Goal: Task Accomplishment & Management: Manage account settings

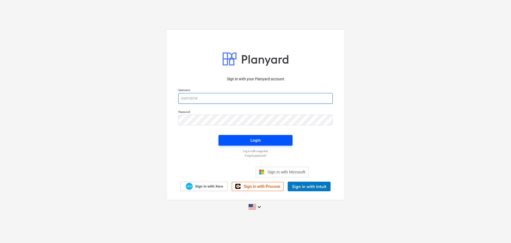
type input "[EMAIL_ADDRESS][DOMAIN_NAME]"
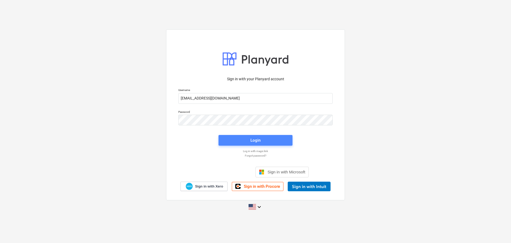
click at [253, 138] on div "Login" at bounding box center [255, 140] width 10 height 7
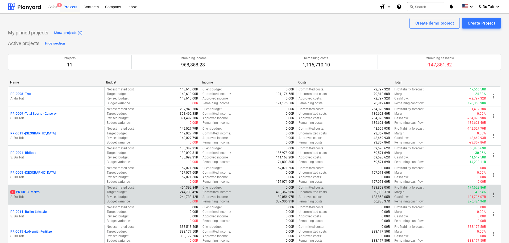
click at [32, 191] on p "1 PR-0013 - Makro" at bounding box center [24, 192] width 29 height 5
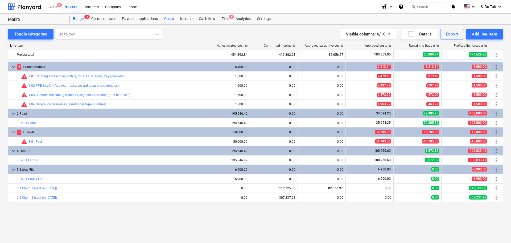
click at [170, 19] on div "Costs" at bounding box center [169, 19] width 16 height 11
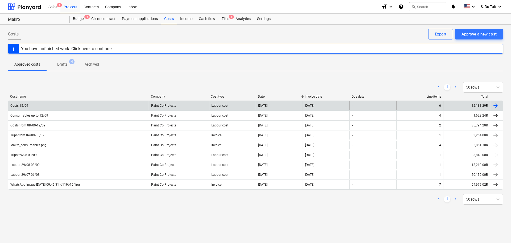
click at [42, 109] on div "Costs 15/09" at bounding box center [78, 105] width 141 height 9
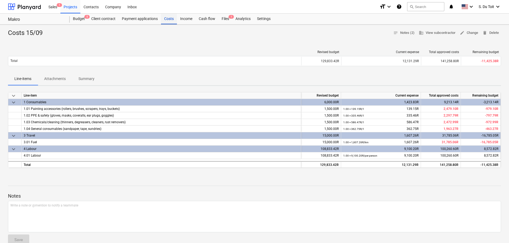
click at [165, 17] on div "Costs" at bounding box center [169, 19] width 16 height 11
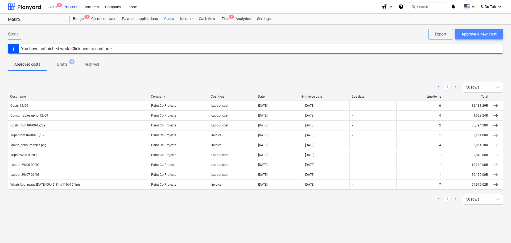
click at [475, 35] on div "Approve a new cost" at bounding box center [479, 34] width 35 height 7
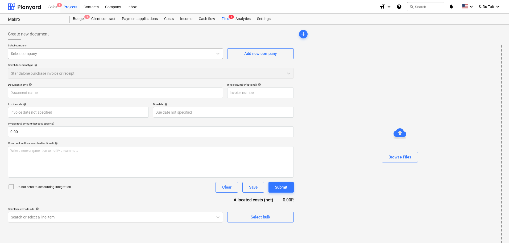
click at [45, 56] on div at bounding box center [110, 53] width 199 height 5
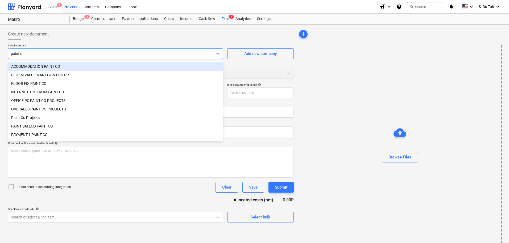
type input "paint co"
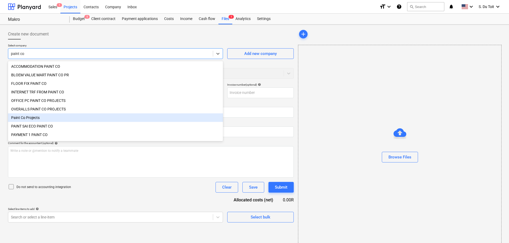
click at [50, 121] on div "Paint Co Projects" at bounding box center [115, 117] width 215 height 9
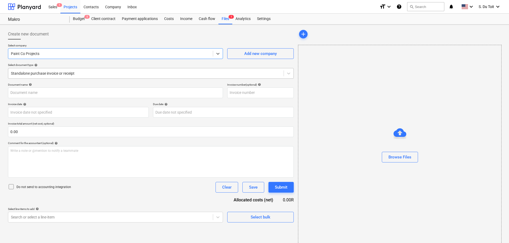
click at [64, 76] on div at bounding box center [146, 73] width 270 height 5
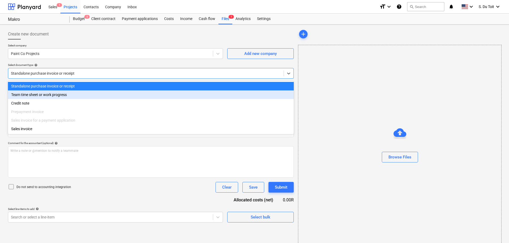
click at [63, 97] on div "Team time sheet or work progress" at bounding box center [151, 94] width 286 height 9
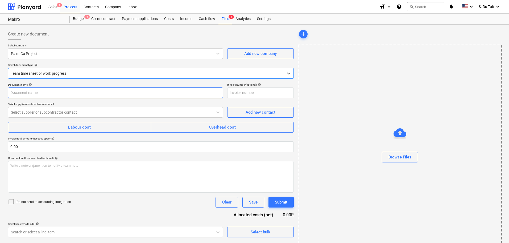
click at [55, 93] on input "text" at bounding box center [115, 92] width 215 height 11
type input "Nights Shift 15/09"
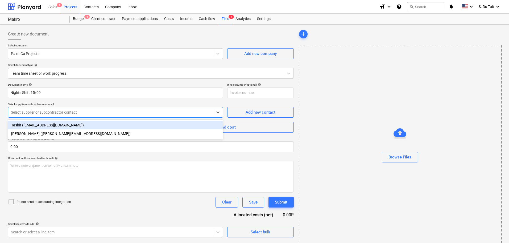
click at [57, 113] on div at bounding box center [110, 111] width 199 height 5
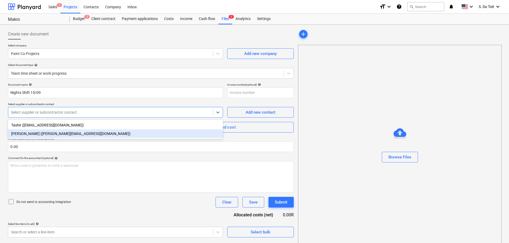
click at [58, 135] on div "[PERSON_NAME] ([PERSON_NAME][EMAIL_ADDRESS][DOMAIN_NAME])" at bounding box center [115, 133] width 215 height 9
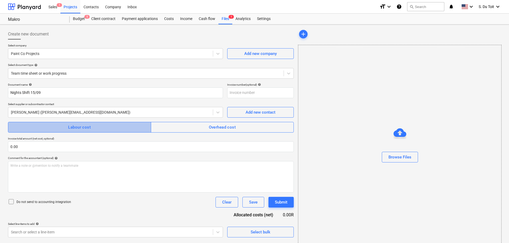
click at [79, 126] on div "Labour cost" at bounding box center [79, 127] width 23 height 7
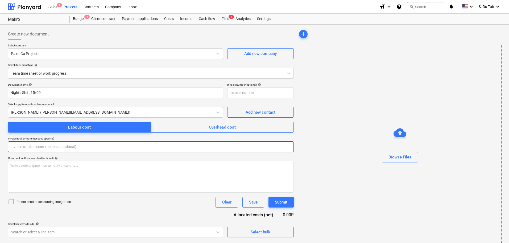
click at [34, 148] on input "text" at bounding box center [151, 146] width 286 height 11
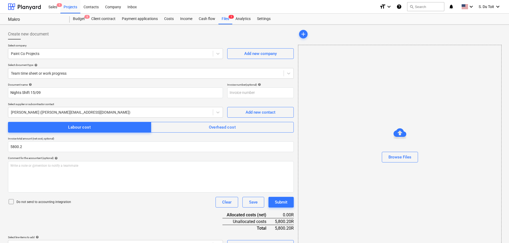
type input "5,800.20"
click at [22, 202] on p "Do not send to accounting integration" at bounding box center [44, 201] width 55 height 5
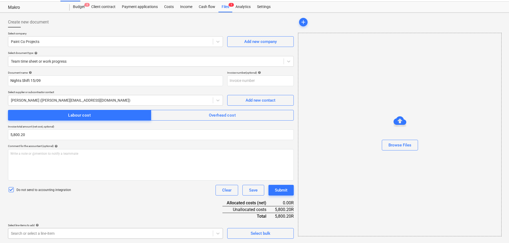
click at [37, 231] on body "Sales 1 Projects Contacts Company Inbox format_size keyboard_arrow_down help se…" at bounding box center [254, 109] width 509 height 243
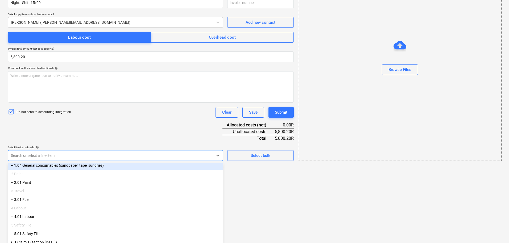
scroll to position [80, 0]
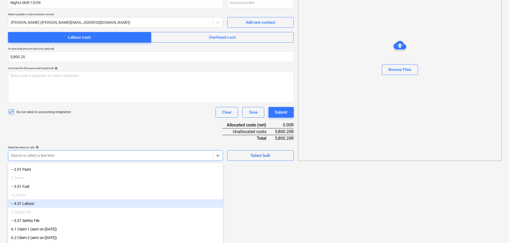
click at [50, 203] on div "-- 4.01 Labour" at bounding box center [115, 203] width 215 height 9
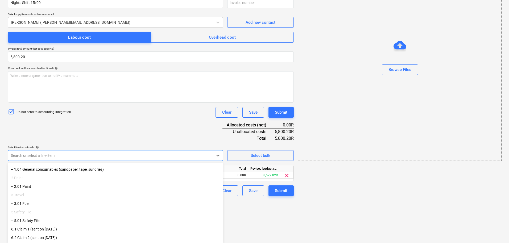
scroll to position [63, 0]
click at [278, 153] on html "Sales 1 Projects Contacts Company Inbox format_size keyboard_arrow_down help se…" at bounding box center [254, 31] width 509 height 243
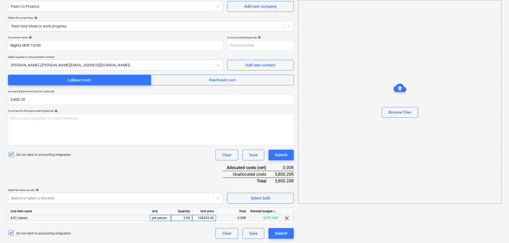
click at [189, 215] on div "0.00" at bounding box center [181, 217] width 17 height 7
type input "1"
click at [208, 218] on div "108,833.42" at bounding box center [204, 217] width 19 height 7
type input "5800.2"
click at [184, 173] on div "Document name help Nights Shift 15/09 Invoice number (optional) help Select sup…" at bounding box center [151, 137] width 286 height 203
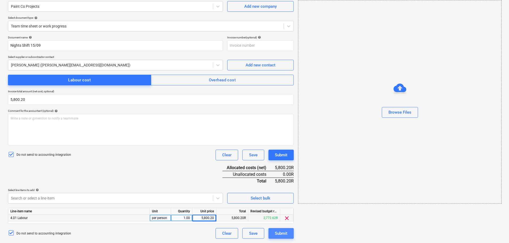
click at [289, 232] on button "Submit" at bounding box center [281, 233] width 25 height 11
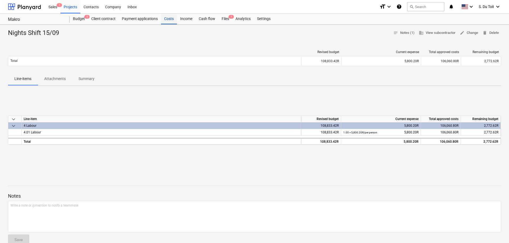
click at [174, 19] on div "Costs" at bounding box center [169, 19] width 16 height 11
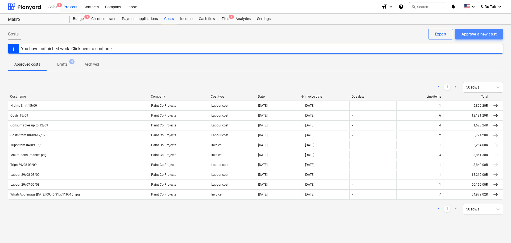
click at [488, 35] on div "Approve a new cost" at bounding box center [479, 34] width 35 height 7
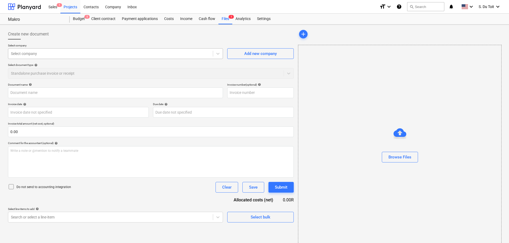
click at [55, 50] on div "Select company" at bounding box center [110, 53] width 205 height 7
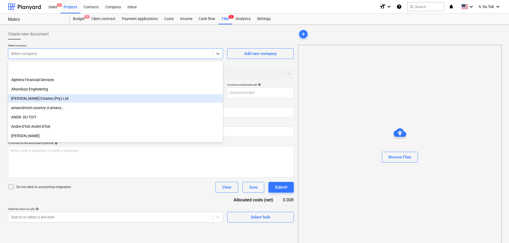
scroll to position [586, 0]
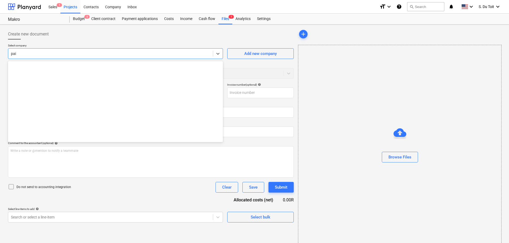
type input "pain"
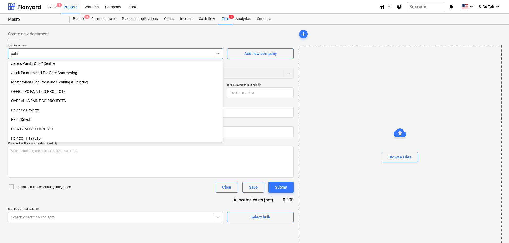
scroll to position [141, 0]
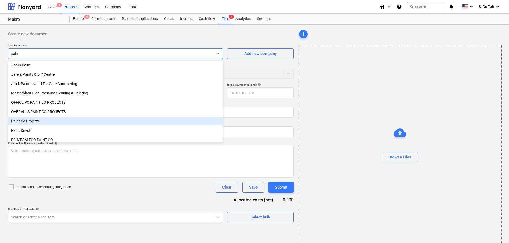
click at [46, 122] on div "Paint Co Projects" at bounding box center [115, 121] width 215 height 9
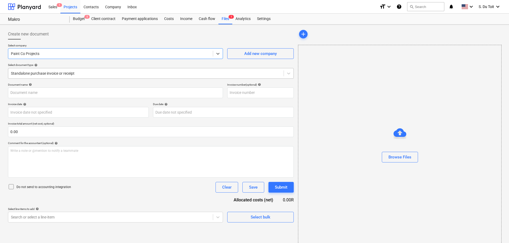
click at [52, 73] on div at bounding box center [146, 73] width 270 height 5
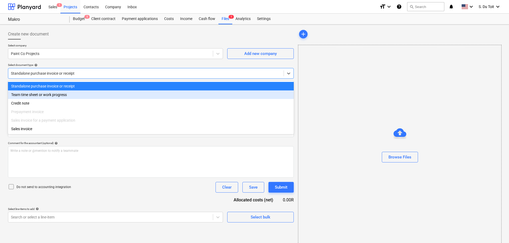
click at [51, 97] on div "Team time sheet or work progress" at bounding box center [151, 94] width 286 height 9
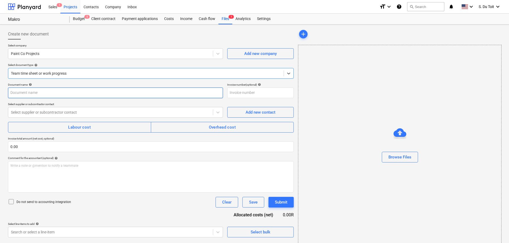
click at [47, 96] on input "text" at bounding box center [115, 92] width 215 height 11
type input "Costs 16/09"
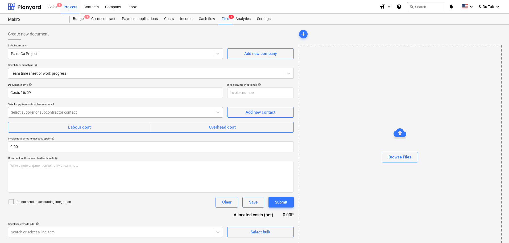
click at [53, 117] on div "Select supplier or subcontractor contact" at bounding box center [115, 112] width 215 height 11
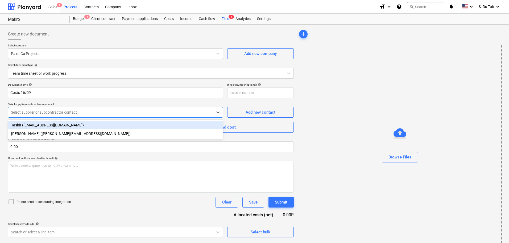
click at [55, 135] on div "[PERSON_NAME] ([PERSON_NAME][EMAIL_ADDRESS][DOMAIN_NAME])" at bounding box center [115, 133] width 215 height 9
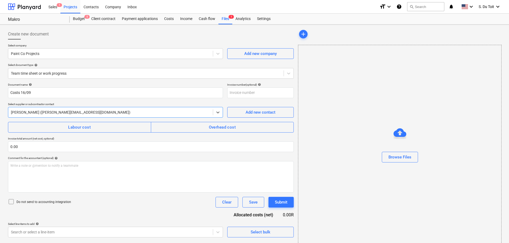
drag, startPoint x: 83, startPoint y: 128, endPoint x: 50, endPoint y: 138, distance: 34.3
click at [83, 128] on div "Labour cost" at bounding box center [79, 127] width 23 height 7
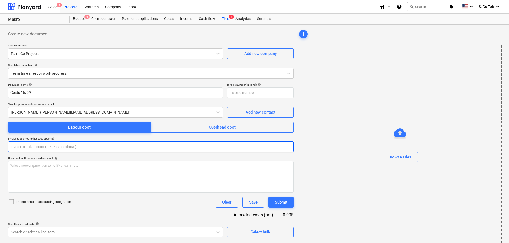
click at [47, 142] on input "text" at bounding box center [151, 146] width 286 height 11
type input "0.00"
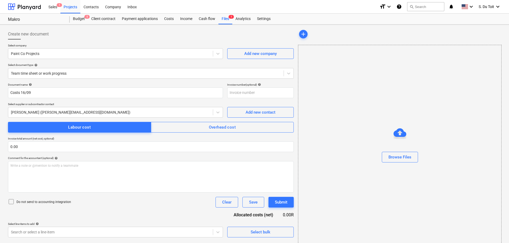
click at [25, 200] on p "Do not send to accounting integration" at bounding box center [44, 201] width 55 height 5
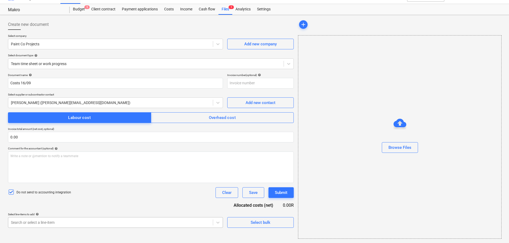
click at [32, 222] on body "Sales 1 Projects Contacts Company Inbox format_size keyboard_arrow_down help se…" at bounding box center [254, 111] width 509 height 243
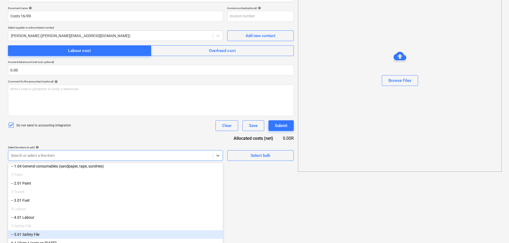
scroll to position [54, 0]
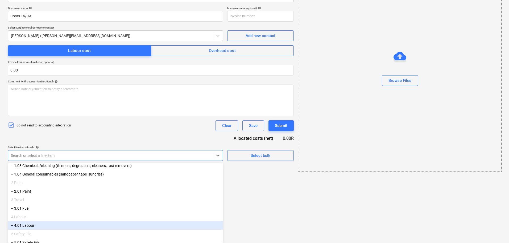
click at [41, 229] on div "-- 4.01 Labour" at bounding box center [115, 225] width 215 height 9
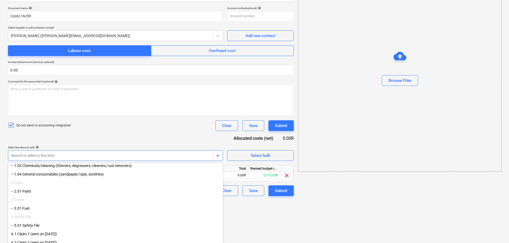
click at [37, 209] on div "-- 3.01 Fuel" at bounding box center [115, 208] width 215 height 9
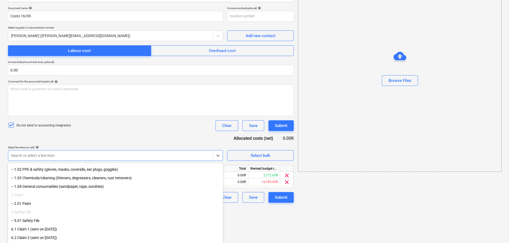
scroll to position [45, 0]
click at [108, 134] on div "Document name help Costs 16/09 Invoice number (optional) help Select supplier o…" at bounding box center [151, 104] width 286 height 196
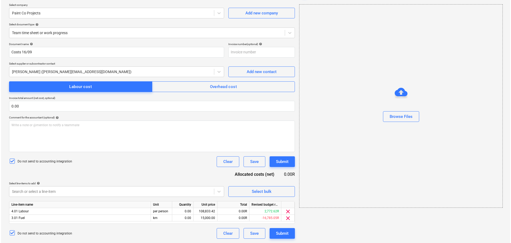
scroll to position [40, 0]
click at [185, 213] on div "0.00" at bounding box center [181, 211] width 17 height 7
type input "1"
click at [199, 212] on div "108,833.42" at bounding box center [204, 211] width 19 height 7
type input "10700.2"
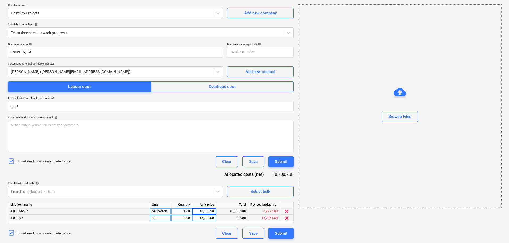
click at [182, 217] on div "0.00" at bounding box center [181, 217] width 17 height 7
type input "1"
click at [210, 216] on div "15,000.00" at bounding box center [204, 217] width 19 height 7
type input "1281.8"
click at [175, 158] on div "Do not send to accounting integration Clear Save Submit" at bounding box center [151, 161] width 286 height 11
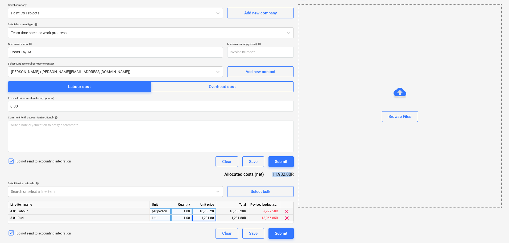
drag, startPoint x: 273, startPoint y: 174, endPoint x: 291, endPoint y: 174, distance: 18.4
click at [291, 174] on div "11,982.00R" at bounding box center [283, 174] width 21 height 6
copy div "11,982.00"
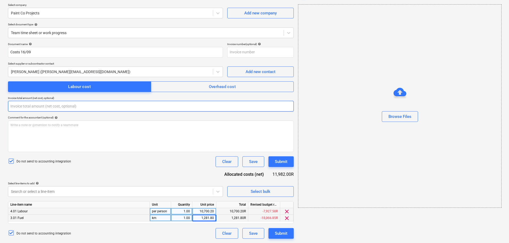
click at [67, 109] on input "text" at bounding box center [151, 106] width 286 height 11
paste input "11,982.00"
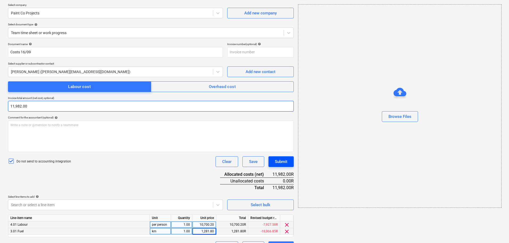
type input "11,982.00"
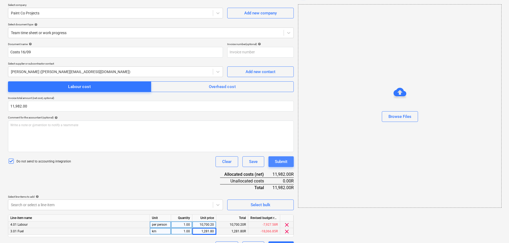
click at [286, 162] on div "Submit" at bounding box center [281, 161] width 13 height 7
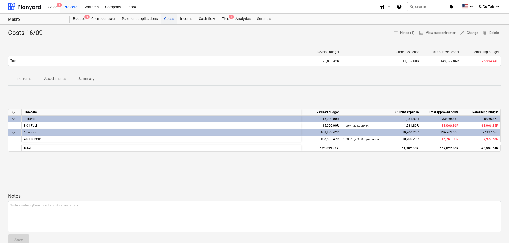
click at [171, 18] on div "Costs" at bounding box center [169, 19] width 16 height 11
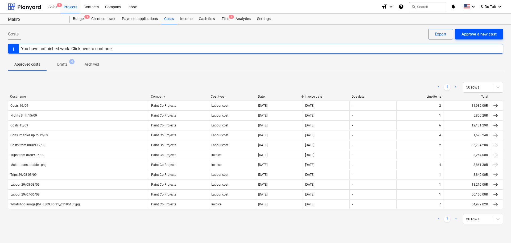
click at [491, 35] on div "Approve a new cost" at bounding box center [479, 34] width 35 height 7
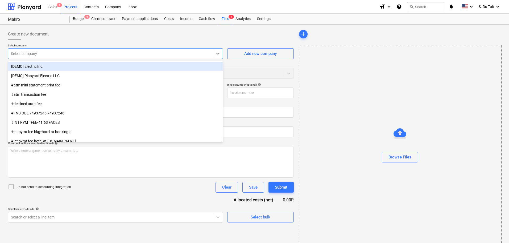
click at [202, 53] on div at bounding box center [110, 53] width 199 height 5
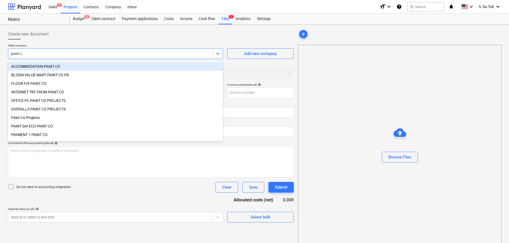
type input "paint co"
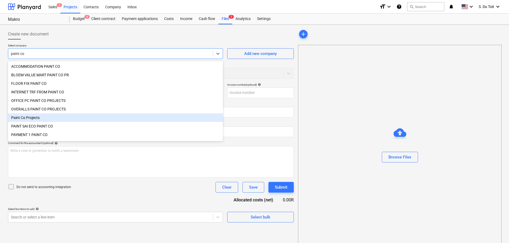
click at [77, 117] on div "Paint Co Projects" at bounding box center [115, 117] width 215 height 9
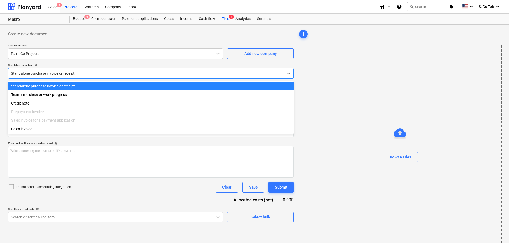
click at [56, 73] on div at bounding box center [146, 73] width 270 height 5
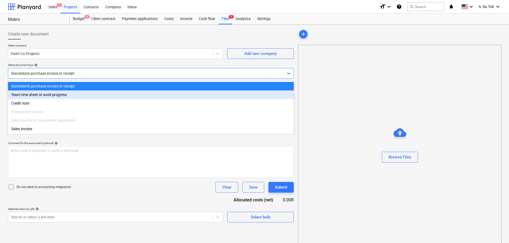
click at [54, 94] on div "Team time sheet or work progress" at bounding box center [151, 94] width 286 height 9
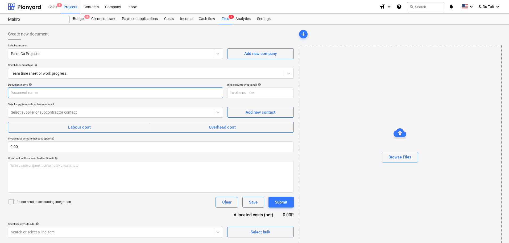
click at [25, 94] on input "text" at bounding box center [115, 92] width 215 height 11
type input "Costs 17/09"
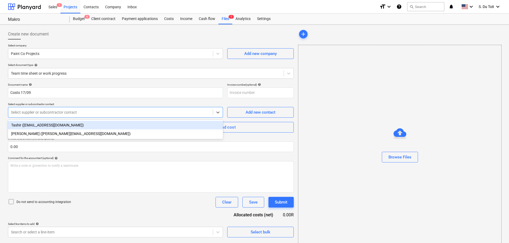
click at [30, 114] on div at bounding box center [110, 111] width 199 height 5
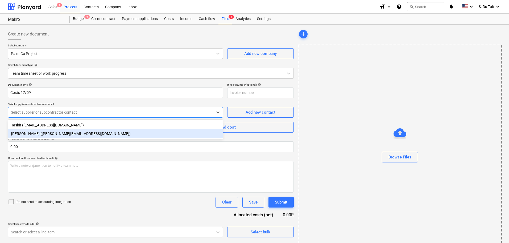
click at [31, 131] on div "[PERSON_NAME] ([PERSON_NAME][EMAIL_ADDRESS][DOMAIN_NAME])" at bounding box center [115, 133] width 215 height 9
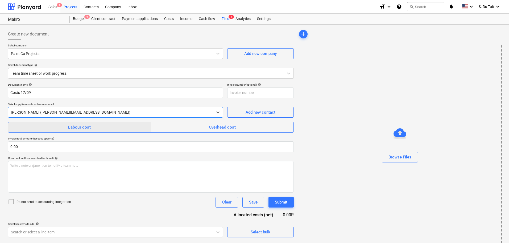
click at [34, 128] on span "Labour cost" at bounding box center [80, 127] width 132 height 7
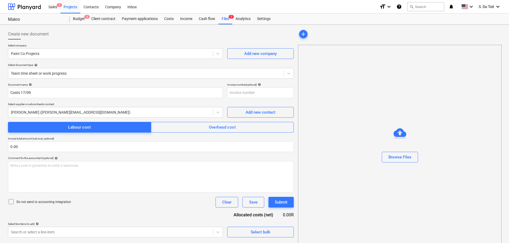
click at [13, 204] on div at bounding box center [11, 201] width 6 height 7
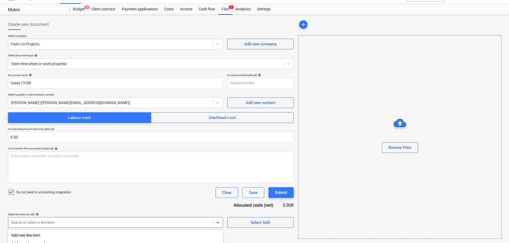
scroll to position [76, 0]
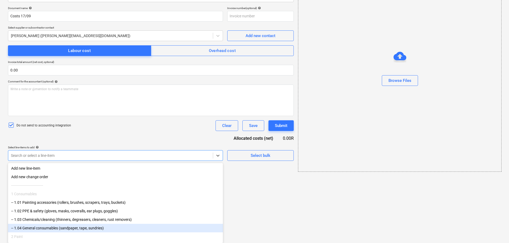
click at [29, 166] on body "Sales 1 Projects Contacts Company Inbox format_size keyboard_arrow_down help se…" at bounding box center [254, 45] width 509 height 243
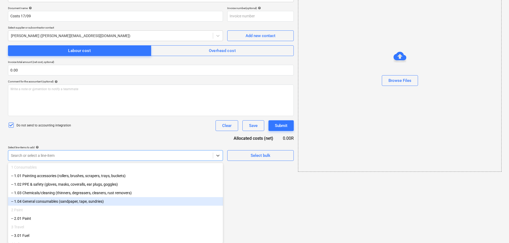
scroll to position [53, 0]
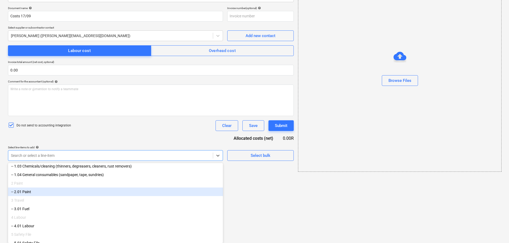
click at [100, 194] on div "-- 2.01 Paint" at bounding box center [115, 191] width 215 height 9
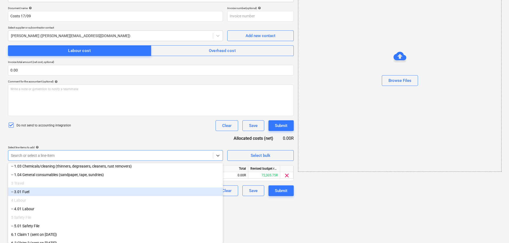
click at [92, 193] on div "-- 3.01 Fuel" at bounding box center [115, 191] width 215 height 9
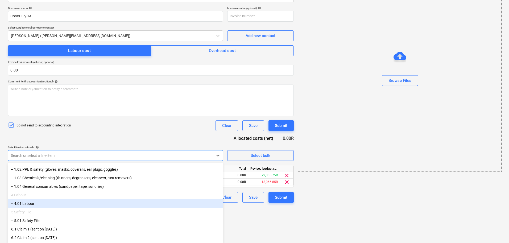
click at [88, 202] on div "-- 4.01 Labour" at bounding box center [115, 203] width 215 height 9
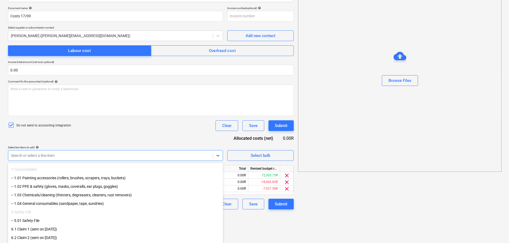
scroll to position [47, 0]
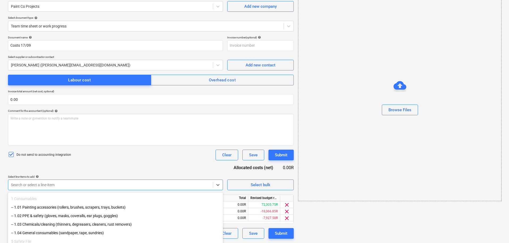
click at [362, 199] on div "add Browse Files" at bounding box center [399, 110] width 207 height 261
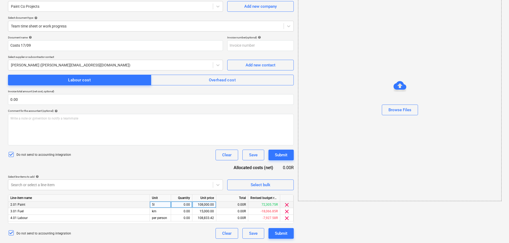
click at [288, 204] on span "clear" at bounding box center [287, 204] width 6 height 6
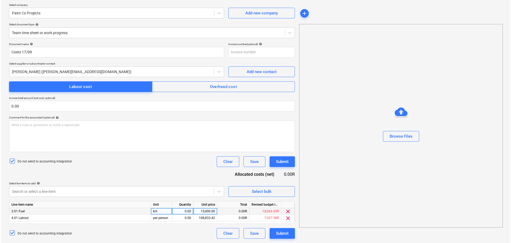
scroll to position [40, 0]
click at [186, 211] on div "0.00" at bounding box center [181, 211] width 17 height 7
type input "1"
click at [206, 211] on div "15,000.00" at bounding box center [204, 211] width 19 height 7
type input "1281.8"
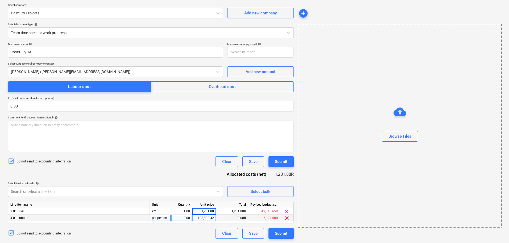
click at [186, 217] on div "0.00" at bounding box center [181, 217] width 17 height 7
type input "1"
click at [208, 220] on div "108,833.42" at bounding box center [204, 217] width 19 height 7
type input "8050.2"
click at [138, 180] on div "Document name help Costs 17/09 Invoice number (optional) help Select supplier o…" at bounding box center [151, 140] width 286 height 196
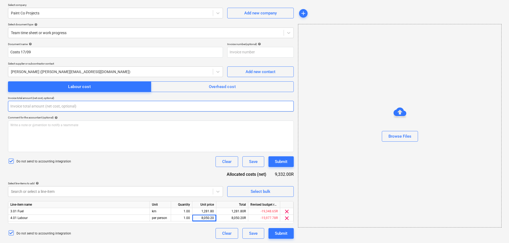
click at [71, 106] on input "text" at bounding box center [151, 106] width 286 height 11
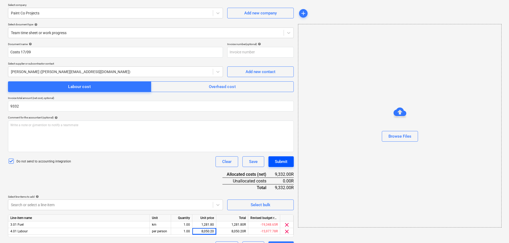
type input "9,332.00"
click at [286, 162] on div "Submit" at bounding box center [281, 161] width 13 height 7
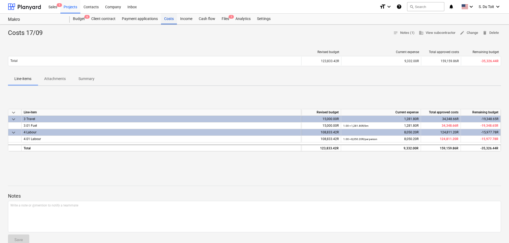
click at [168, 16] on div "Costs" at bounding box center [169, 19] width 16 height 11
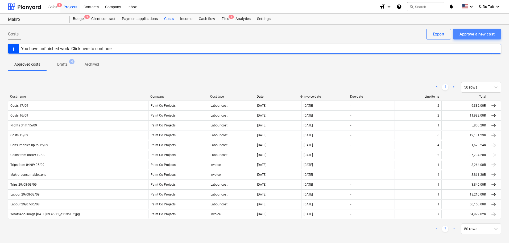
click at [468, 32] on div "Approve a new cost" at bounding box center [477, 34] width 35 height 7
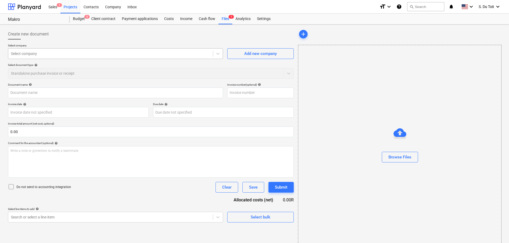
click at [33, 50] on div "Select company" at bounding box center [110, 53] width 205 height 7
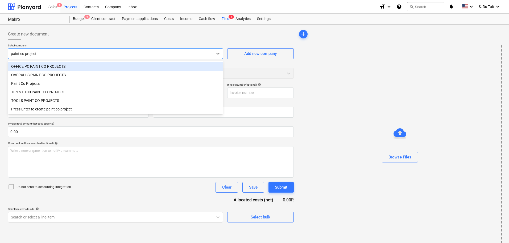
type input "paint co projects"
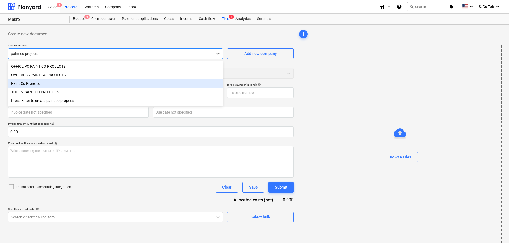
click at [37, 84] on div "Paint Co Projects" at bounding box center [115, 83] width 215 height 9
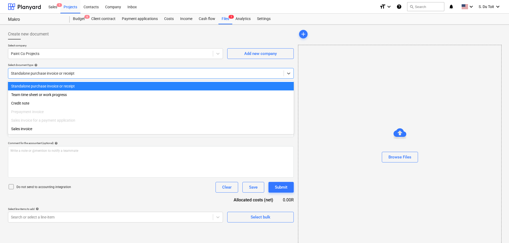
click at [34, 73] on div at bounding box center [146, 73] width 270 height 5
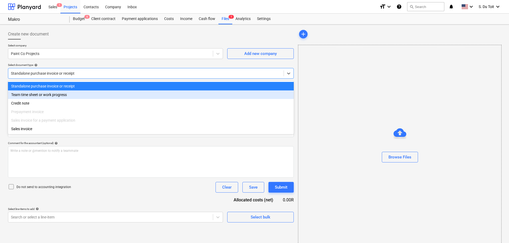
click at [35, 96] on div "Team time sheet or work progress" at bounding box center [151, 94] width 286 height 9
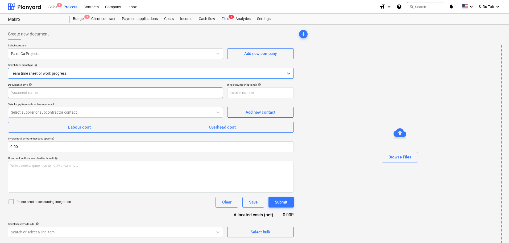
click at [30, 91] on input "text" at bounding box center [115, 92] width 215 height 11
type input "Paint for week of 15/09-19/09"
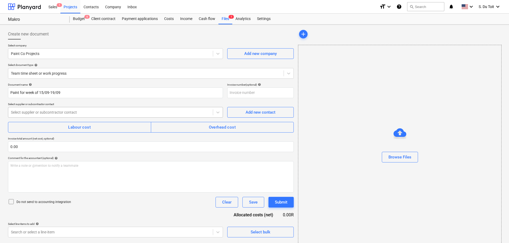
click at [35, 113] on div at bounding box center [110, 111] width 199 height 5
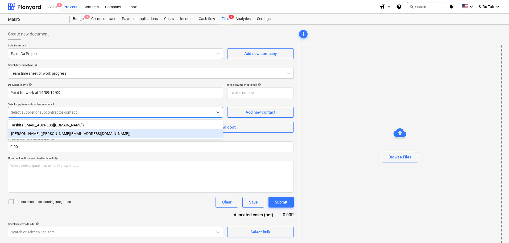
click at [45, 131] on div "[PERSON_NAME] ([PERSON_NAME][EMAIL_ADDRESS][DOMAIN_NAME])" at bounding box center [115, 133] width 215 height 9
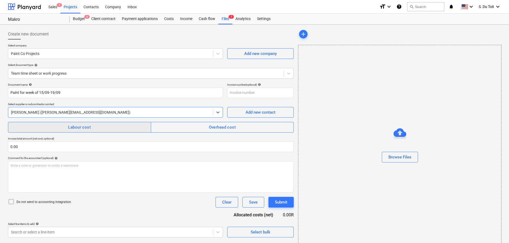
click at [105, 128] on span "Labour cost" at bounding box center [80, 127] width 132 height 7
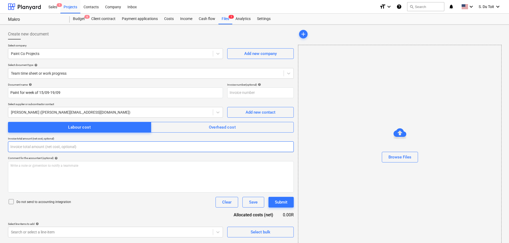
click at [42, 151] on input "text" at bounding box center [151, 146] width 286 height 11
type input "0.00"
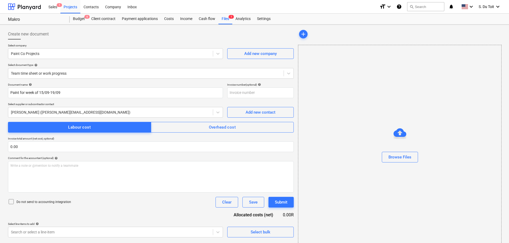
click at [17, 200] on p "Do not send to accounting integration" at bounding box center [44, 201] width 55 height 5
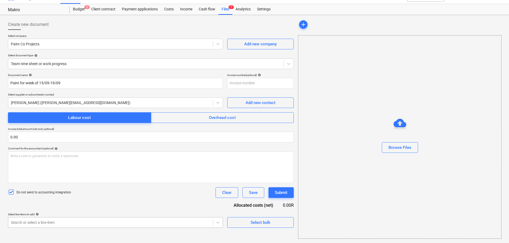
click at [40, 221] on body "Sales 1 Projects Contacts Company Inbox format_size keyboard_arrow_down help se…" at bounding box center [254, 111] width 509 height 243
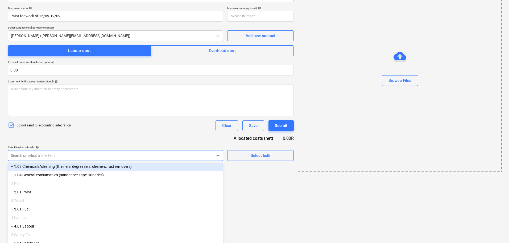
scroll to position [53, 0]
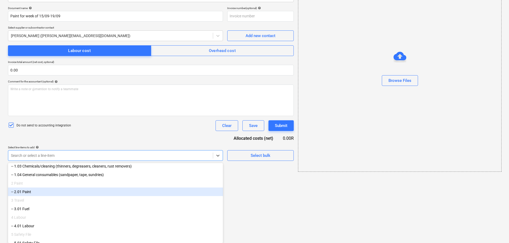
click at [41, 196] on div "-- 2.01 Paint" at bounding box center [115, 191] width 215 height 9
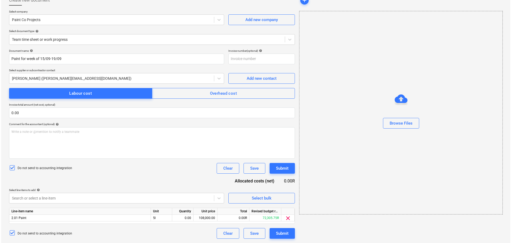
scroll to position [34, 0]
click at [61, 138] on div "Document name help Paint for week of 15/09-19/09 Invoice number (optional) help…" at bounding box center [151, 143] width 286 height 189
click at [183, 218] on div "0.00" at bounding box center [181, 217] width 17 height 7
type input "1"
click at [198, 217] on div "108,000.00" at bounding box center [204, 217] width 19 height 7
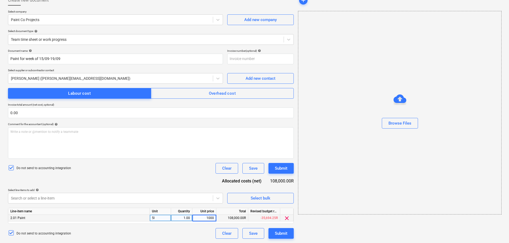
type input "10000"
click at [169, 179] on div "Document name help Paint for week of 15/09-19/09 Invoice number (optional) help…" at bounding box center [151, 143] width 286 height 189
click at [288, 231] on button "Submit" at bounding box center [281, 233] width 25 height 11
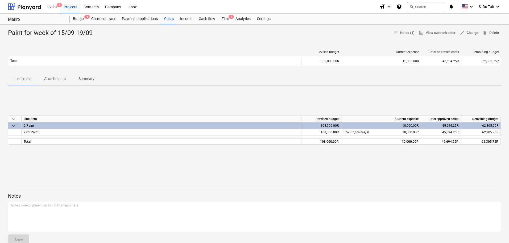
click at [247, 172] on div "Paint for week of 15/09-19/09 notes Notes (1) business View subcontractor edit …" at bounding box center [254, 167] width 509 height 287
click at [82, 21] on div "Budget 6" at bounding box center [79, 19] width 18 height 11
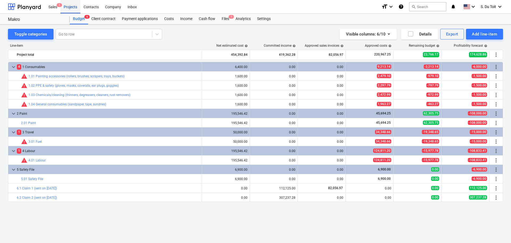
click at [72, 11] on div "Projects" at bounding box center [70, 7] width 20 height 14
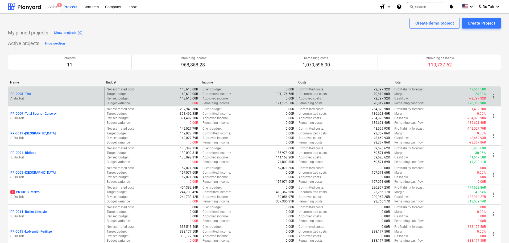
click at [14, 100] on p "A. du Toit" at bounding box center [56, 98] width 92 height 5
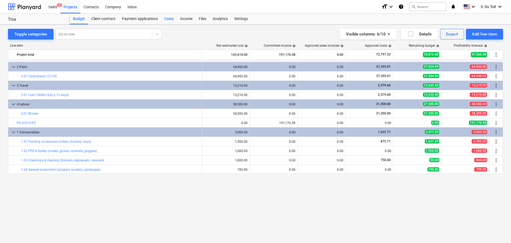
click at [169, 22] on div "Costs" at bounding box center [169, 19] width 16 height 11
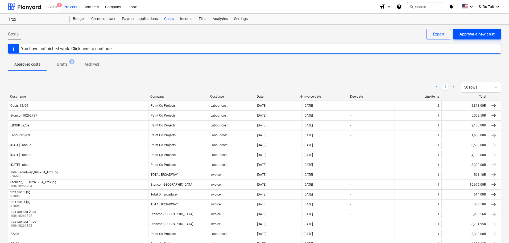
click at [486, 37] on div "Approve a new cost" at bounding box center [477, 34] width 35 height 7
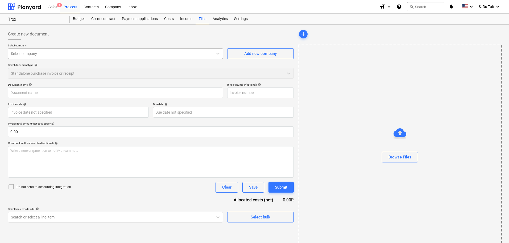
click at [47, 53] on div at bounding box center [110, 53] width 199 height 5
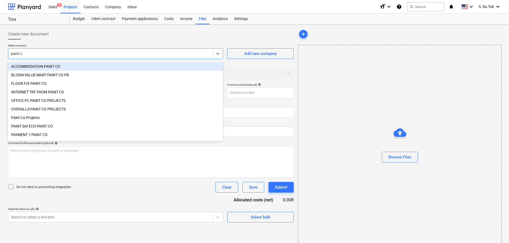
type input "paint co"
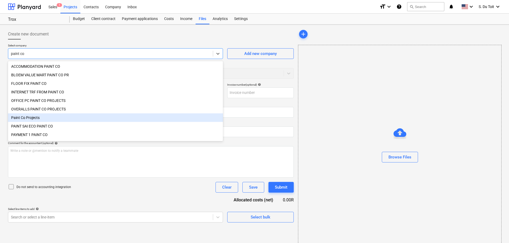
click at [64, 122] on div "Paint Co Projects" at bounding box center [115, 117] width 215 height 9
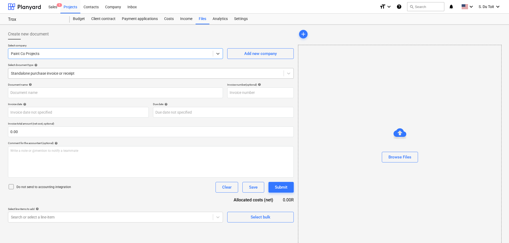
click at [41, 68] on div "Standalone purchase invoice or receipt" at bounding box center [151, 73] width 286 height 11
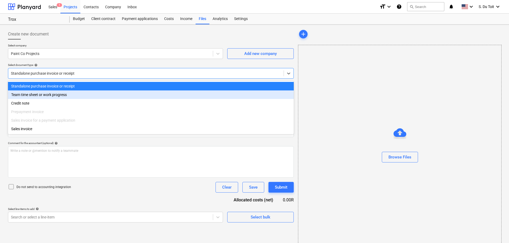
click at [41, 95] on div "Team time sheet or work progress" at bounding box center [151, 94] width 286 height 9
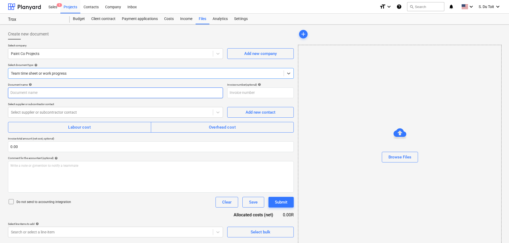
click at [24, 92] on input "text" at bounding box center [115, 92] width 215 height 11
type input "c"
type input "Costs 16/09"
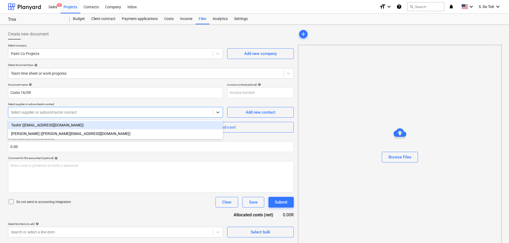
click at [23, 113] on div at bounding box center [110, 111] width 199 height 5
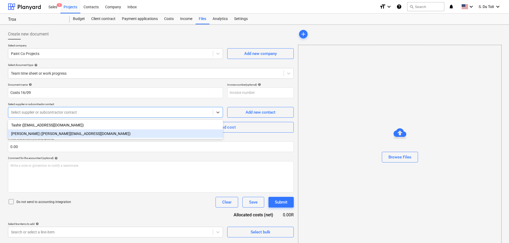
click at [24, 131] on div "[PERSON_NAME] ([PERSON_NAME][EMAIL_ADDRESS][DOMAIN_NAME])" at bounding box center [115, 133] width 215 height 9
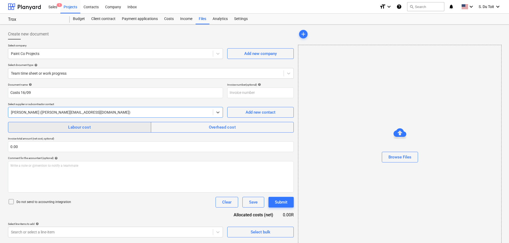
click at [39, 127] on span "Labour cost" at bounding box center [80, 127] width 132 height 7
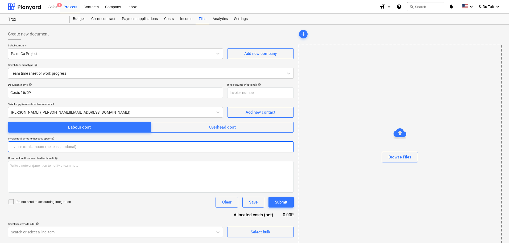
click at [44, 145] on input "text" at bounding box center [151, 146] width 286 height 11
type input "0.00"
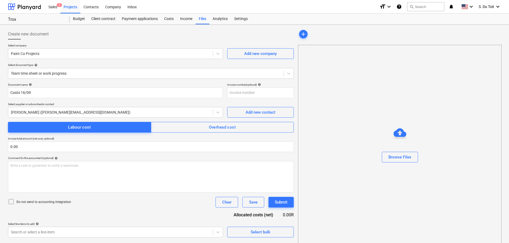
click at [38, 200] on p "Do not send to accounting integration" at bounding box center [44, 201] width 55 height 5
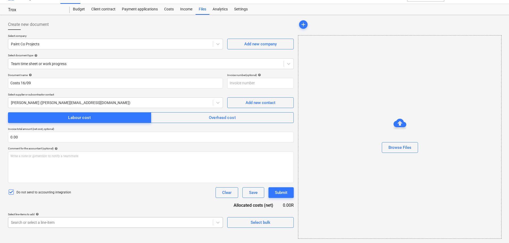
scroll to position [76, 0]
click at [41, 221] on body "Sales 1 Projects Contacts Company Inbox format_size keyboard_arrow_down help se…" at bounding box center [254, 111] width 509 height 243
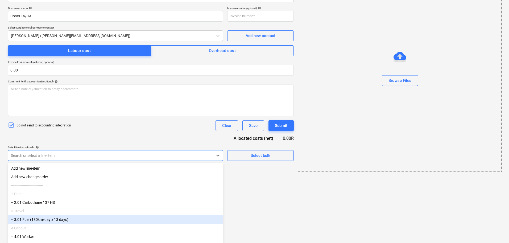
click at [61, 220] on div "-- 3.01 Fuel (180km/day x 13 days)" at bounding box center [115, 219] width 215 height 9
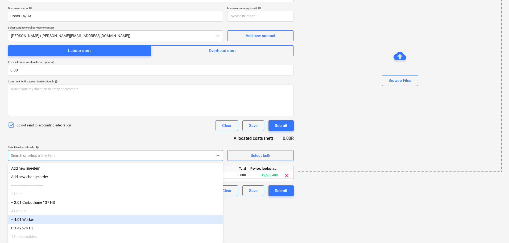
click at [59, 222] on div "-- 4.01 Worker" at bounding box center [115, 219] width 215 height 9
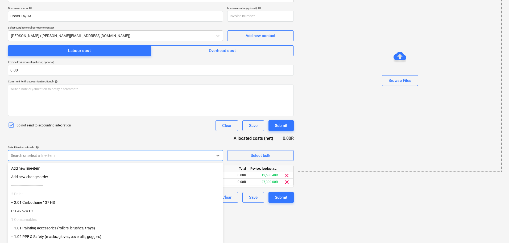
scroll to position [19, 0]
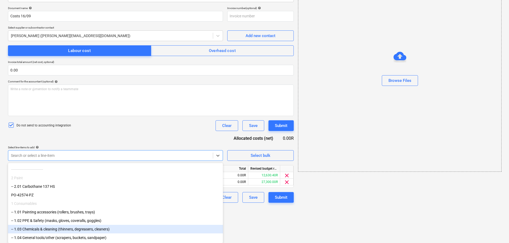
click at [65, 228] on div "-- 1.03 Chemicals & cleaning (thinners, degreasers, cleaners)" at bounding box center [115, 228] width 215 height 9
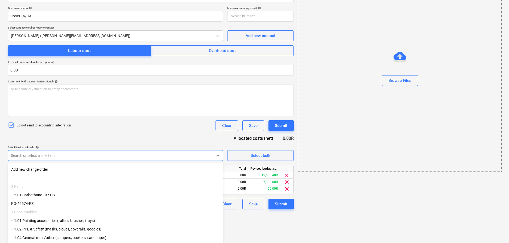
scroll to position [10, 0]
click at [290, 166] on html "Sales 1 Projects Contacts Company Inbox format_size keyboard_arrow_down help se…" at bounding box center [254, 45] width 509 height 243
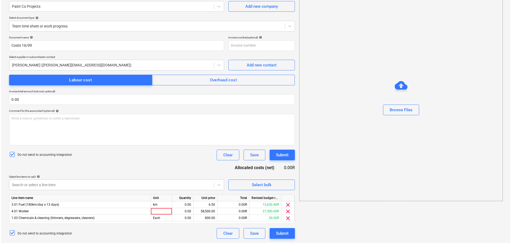
scroll to position [47, 0]
click at [159, 210] on div at bounding box center [160, 211] width 21 height 7
type input "1"
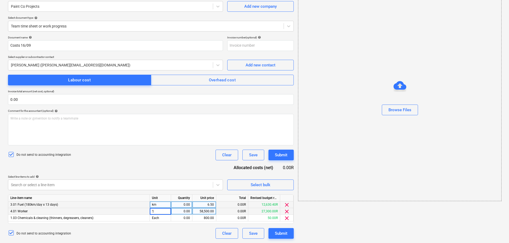
click at [169, 204] on div "km" at bounding box center [160, 204] width 21 height 7
click at [187, 205] on div "0.00" at bounding box center [181, 204] width 17 height 7
type input "1"
click at [189, 213] on div "0.00" at bounding box center [181, 211] width 17 height 7
click at [188, 219] on div "0.00" at bounding box center [181, 217] width 17 height 7
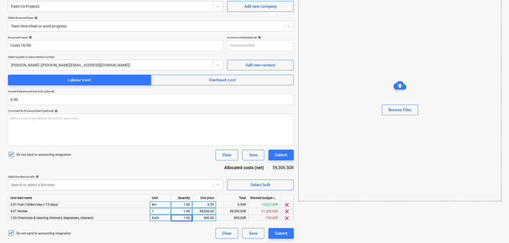
click at [204, 204] on div "6.50" at bounding box center [204, 204] width 19 height 7
type input "1118"
type input "2100"
type input "172.5"
click at [193, 163] on div "Document name help Costs 16/09 Invoice number (optional) help Select supplier o…" at bounding box center [151, 137] width 286 height 203
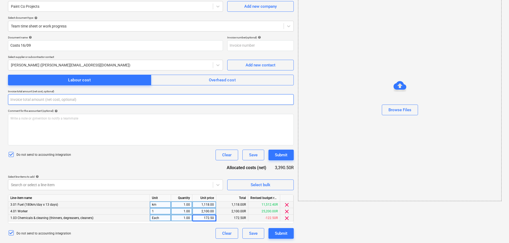
click at [55, 98] on input "text" at bounding box center [151, 99] width 286 height 11
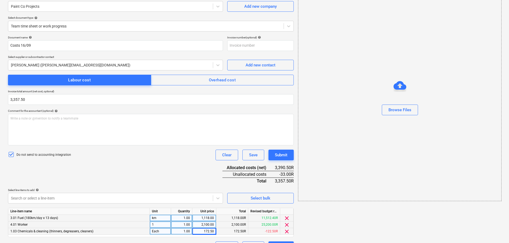
click at [162, 170] on div "Document name help Costs 16/09 Invoice number (optional) help Select supplier o…" at bounding box center [151, 144] width 286 height 216
click at [54, 97] on input "3357.5" at bounding box center [151, 99] width 286 height 11
type input "3,390.50"
click at [284, 150] on button "Submit" at bounding box center [281, 154] width 25 height 11
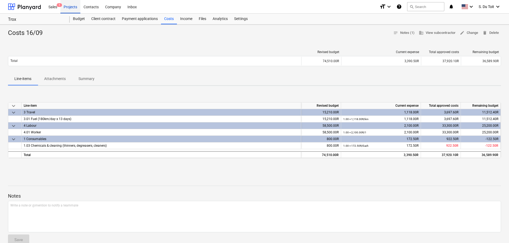
click at [68, 8] on div "Projects" at bounding box center [70, 7] width 20 height 14
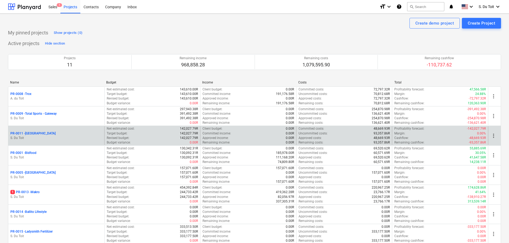
click at [37, 129] on div "PR-0011 - Oceans Mall S. Du Toit" at bounding box center [56, 135] width 96 height 18
click at [36, 134] on p "PR-0011 - [GEOGRAPHIC_DATA]" at bounding box center [32, 133] width 45 height 5
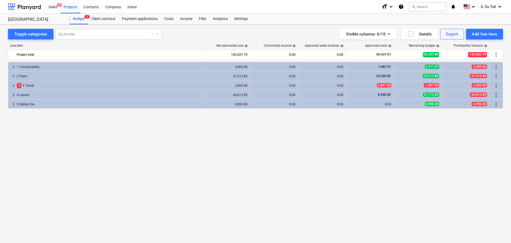
drag, startPoint x: 487, startPoint y: 35, endPoint x: 280, endPoint y: 33, distance: 207.1
click at [280, 33] on div "Visible columns : 6/10 Details Export Add line-item" at bounding box center [377, 34] width 251 height 11
click at [107, 20] on div "Client contract" at bounding box center [103, 19] width 31 height 11
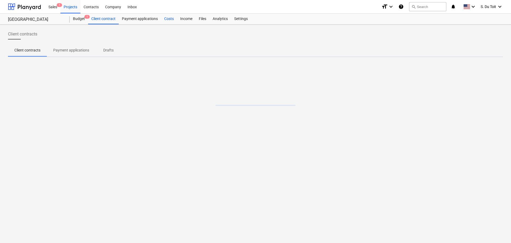
click at [177, 18] on div "Income" at bounding box center [186, 19] width 19 height 11
click at [172, 19] on div "Costs" at bounding box center [169, 19] width 16 height 11
click at [465, 31] on div "Approve a new cost" at bounding box center [479, 34] width 35 height 7
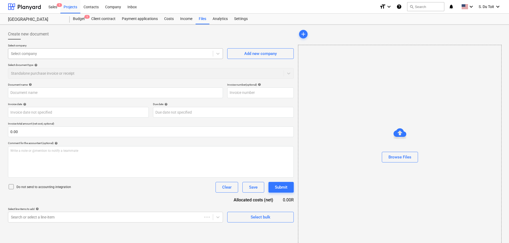
click at [103, 55] on div at bounding box center [110, 53] width 199 height 5
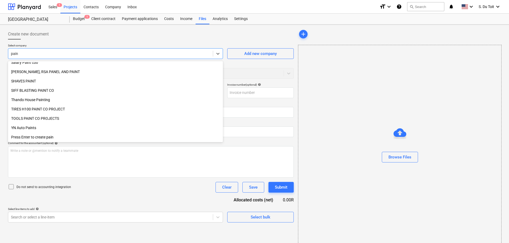
scroll to position [274, 0]
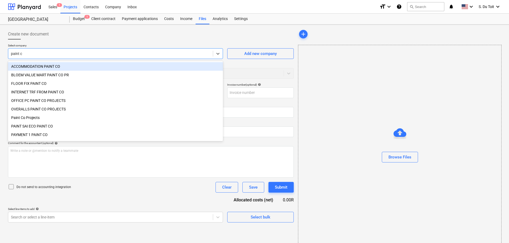
type input "paint co"
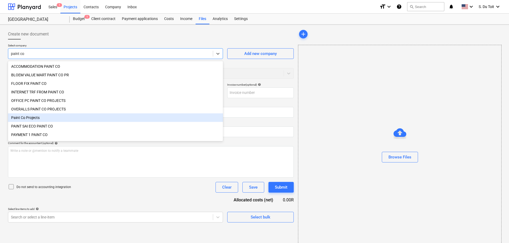
click at [83, 119] on div "Paint Co Projects" at bounding box center [115, 117] width 215 height 9
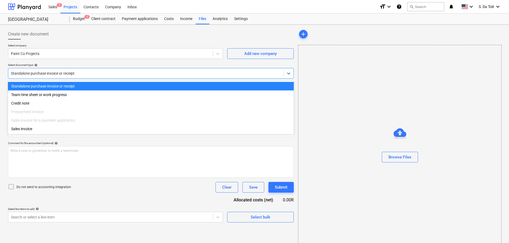
click at [85, 73] on div at bounding box center [146, 73] width 270 height 5
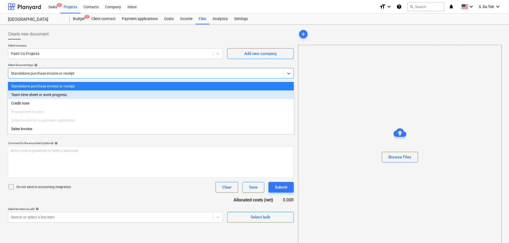
click at [79, 95] on div "Team time sheet or work progress" at bounding box center [151, 94] width 286 height 9
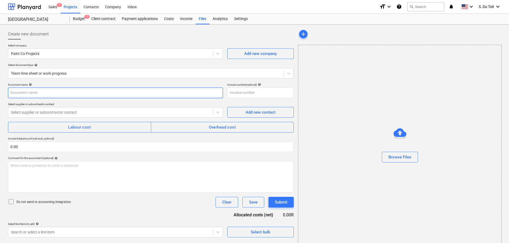
click at [39, 97] on input "text" at bounding box center [115, 92] width 215 height 11
type input "Costs 16/09"
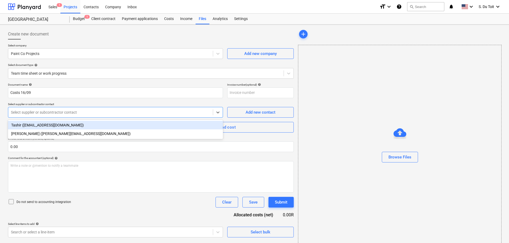
click at [38, 111] on div at bounding box center [110, 111] width 199 height 5
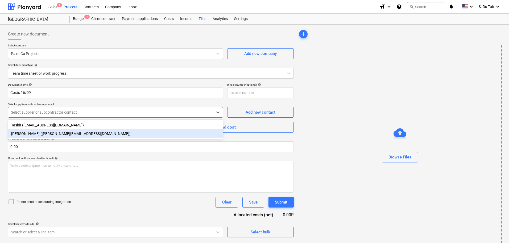
click at [38, 132] on div "[PERSON_NAME] ([PERSON_NAME][EMAIL_ADDRESS][DOMAIN_NAME])" at bounding box center [115, 133] width 215 height 9
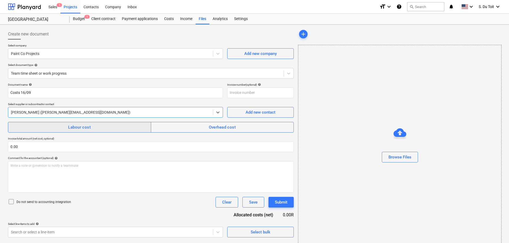
click at [42, 129] on span "Labour cost" at bounding box center [80, 127] width 132 height 7
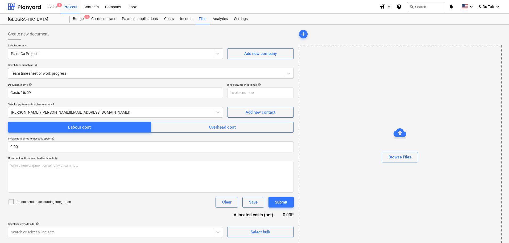
click at [31, 203] on p "Do not send to accounting integration" at bounding box center [44, 201] width 55 height 5
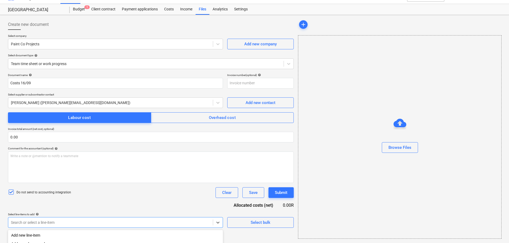
scroll to position [76, 0]
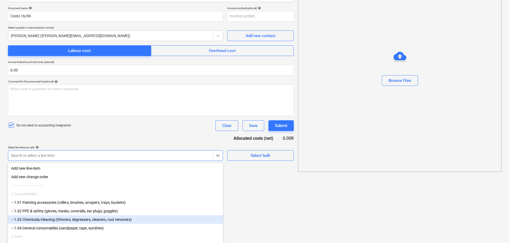
click at [39, 166] on body "Sales 1 Projects Contacts Company Inbox format_size keyboard_arrow_down help se…" at bounding box center [254, 45] width 509 height 243
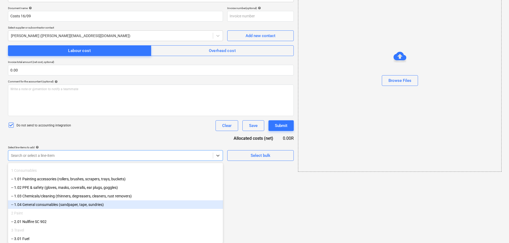
scroll to position [63, 0]
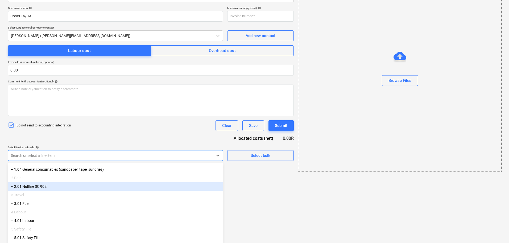
click at [49, 185] on div "-- 2.01 Nullfire SC 902" at bounding box center [115, 186] width 215 height 9
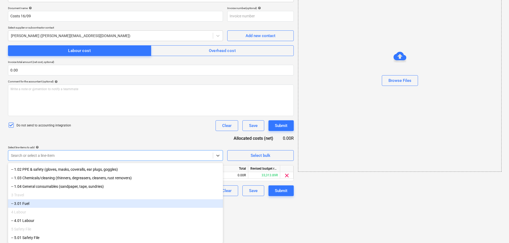
click at [46, 205] on div "-- 3.01 Fuel" at bounding box center [115, 203] width 215 height 9
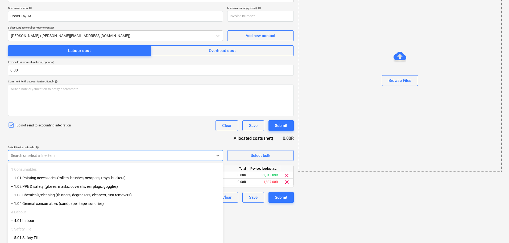
scroll to position [28, 0]
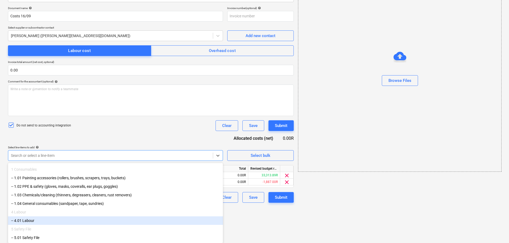
click at [46, 221] on div "-- 4.01 Labour" at bounding box center [115, 220] width 215 height 9
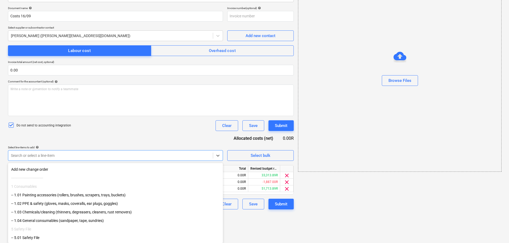
scroll to position [10, 0]
click at [105, 192] on div "-- 1.01 Painting accessories (rollers, brushes, scrapers, trays, buckets)" at bounding box center [115, 194] width 215 height 9
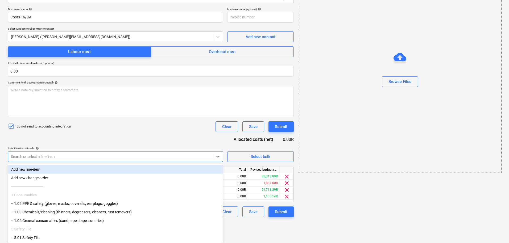
scroll to position [1, 0]
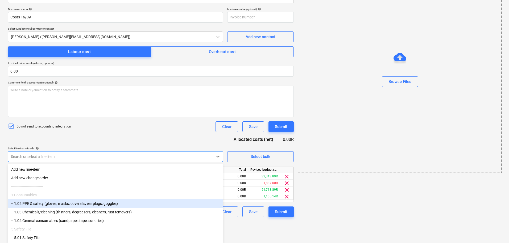
click at [97, 203] on div "-- 1.02 PPE & safety (gloves, masks, coveralls, ear plugs, goggles)" at bounding box center [115, 203] width 215 height 9
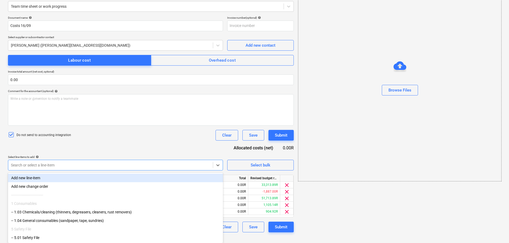
scroll to position [0, 0]
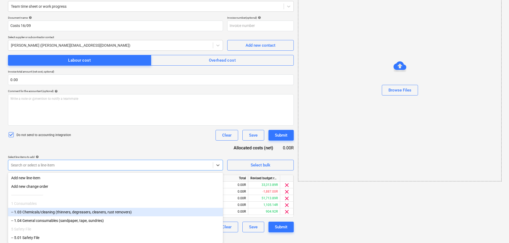
click at [97, 212] on div "-- 1.03 Chemicals/cleaning (thinners, degreasers, cleaners, rust removers)" at bounding box center [115, 211] width 215 height 9
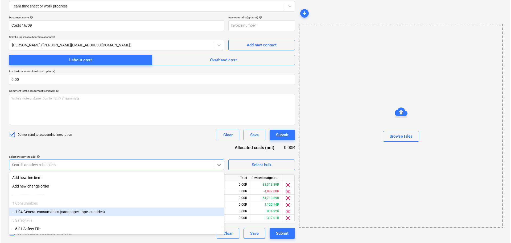
scroll to position [67, 0]
click at [93, 214] on div "-- 1.04 General consumables (sandpaper, tape, sundries)" at bounding box center [115, 211] width 215 height 9
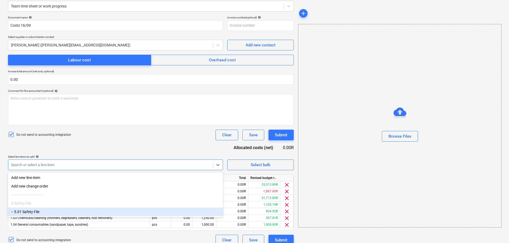
click at [331, 232] on div "add Browse Files" at bounding box center [399, 104] width 207 height 288
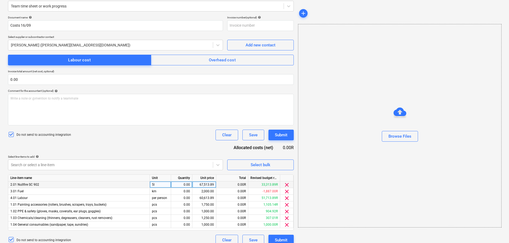
click at [187, 185] on div "0.00" at bounding box center [181, 184] width 17 height 7
type input "1"
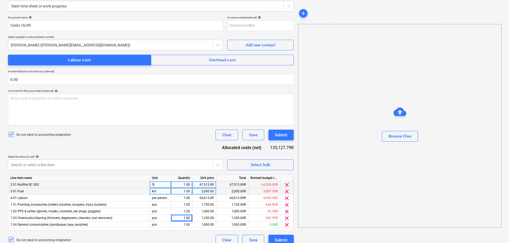
click at [196, 188] on div "2,000.00" at bounding box center [204, 191] width 19 height 7
click at [204, 184] on div "67,513.89" at bounding box center [204, 184] width 19 height 7
type input "52440"
click at [203, 190] on div "2,000.00" at bounding box center [204, 191] width 19 height 7
click at [212, 189] on div "2,000.00" at bounding box center [204, 191] width 19 height 7
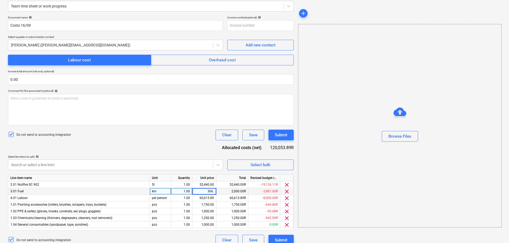
type input "366.6"
click at [206, 197] on div "60,613.89" at bounding box center [204, 197] width 19 height 7
type input "2500"
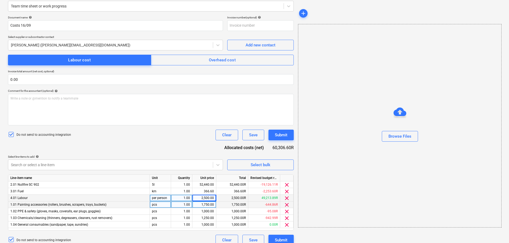
click at [211, 202] on div "1,750.00" at bounding box center [204, 204] width 19 height 7
type input "607.94"
click at [202, 209] on div "1,000.00" at bounding box center [204, 211] width 19 height 7
type input "91.44"
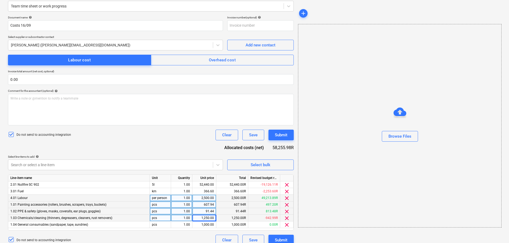
click at [210, 217] on div "1,250.00" at bounding box center [204, 217] width 19 height 7
type input "160.98"
click at [204, 224] on div "1,000.00" at bounding box center [204, 224] width 19 height 7
type input "22.37"
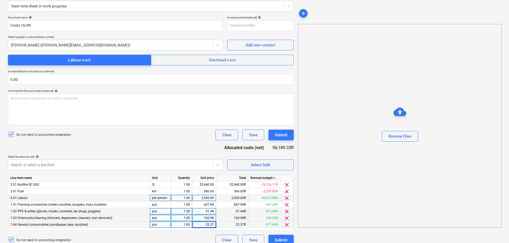
click at [343, 236] on div "add Browse Files" at bounding box center [399, 104] width 207 height 288
click at [28, 80] on input "text" at bounding box center [151, 79] width 286 height 11
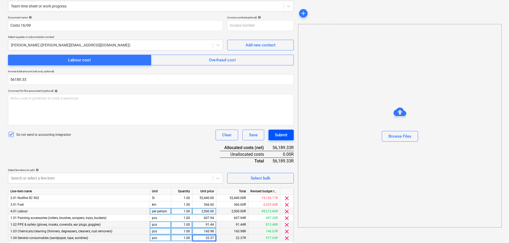
type input "56,189.33"
click at [284, 134] on div "Submit" at bounding box center [281, 134] width 13 height 7
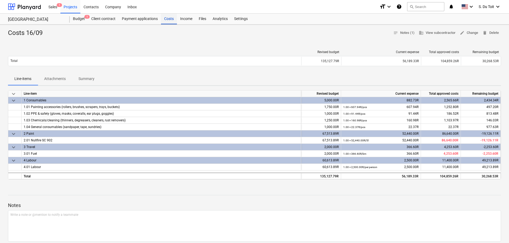
click at [173, 19] on div "Costs" at bounding box center [169, 19] width 16 height 11
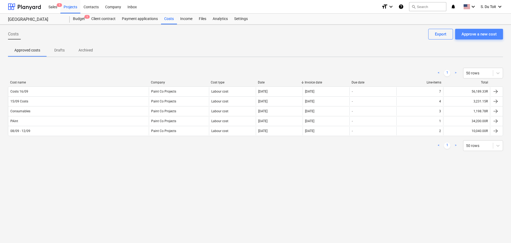
click at [473, 37] on div "Approve a new cost" at bounding box center [479, 34] width 35 height 7
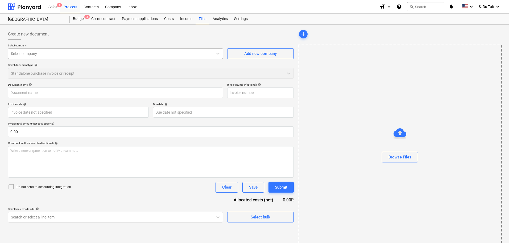
click at [31, 55] on div at bounding box center [110, 53] width 199 height 5
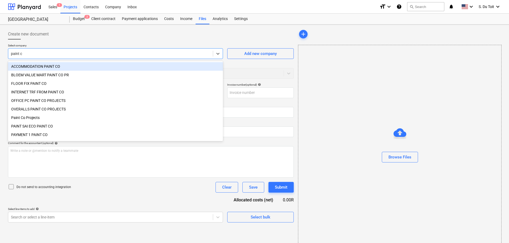
type input "paint co"
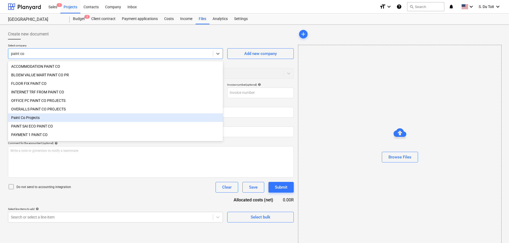
click at [38, 121] on div "Paint Co Projects" at bounding box center [115, 117] width 215 height 9
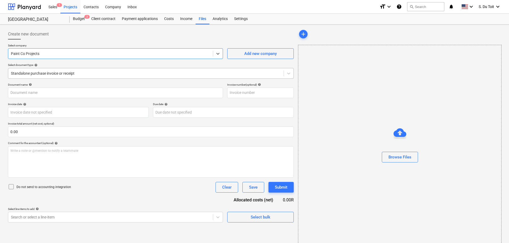
click at [47, 74] on div at bounding box center [146, 73] width 270 height 5
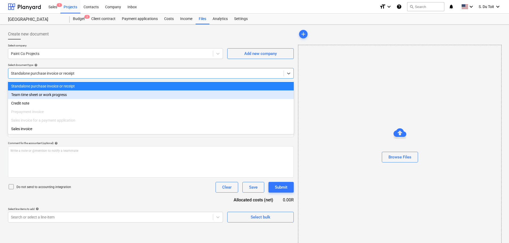
click at [49, 96] on div "Team time sheet or work progress" at bounding box center [151, 94] width 286 height 9
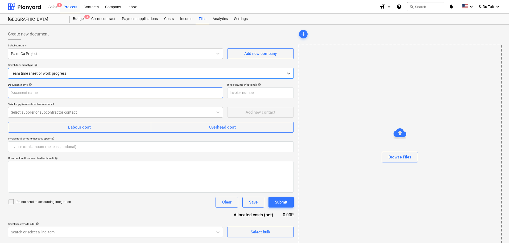
type input "0.00"
click at [24, 92] on input "text" at bounding box center [115, 92] width 215 height 11
type input "Costs 17/09"
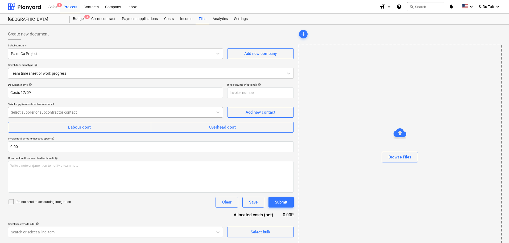
click at [36, 110] on div at bounding box center [110, 111] width 199 height 5
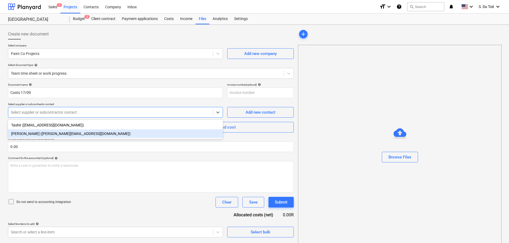
click at [34, 134] on div "[PERSON_NAME] ([PERSON_NAME][EMAIL_ADDRESS][DOMAIN_NAME])" at bounding box center [115, 133] width 215 height 9
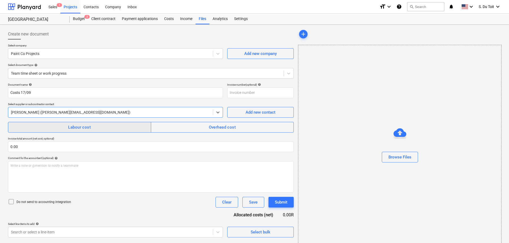
click at [63, 122] on button "Labour cost" at bounding box center [79, 127] width 143 height 11
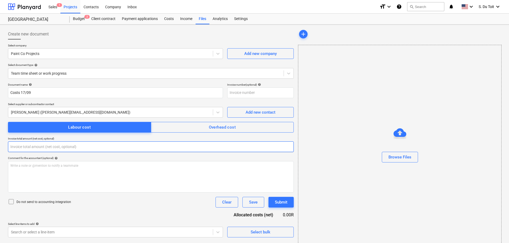
click at [47, 150] on input "text" at bounding box center [151, 146] width 286 height 11
type input "0.00"
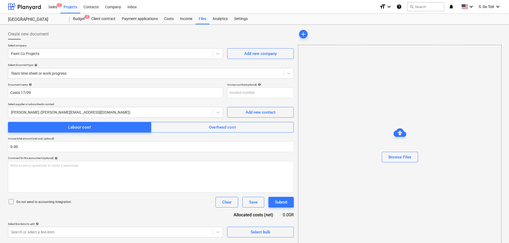
click at [19, 200] on p "Do not send to accounting integration" at bounding box center [44, 201] width 55 height 5
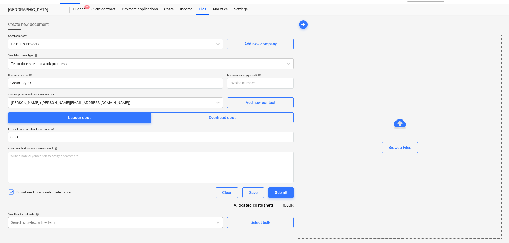
scroll to position [76, 0]
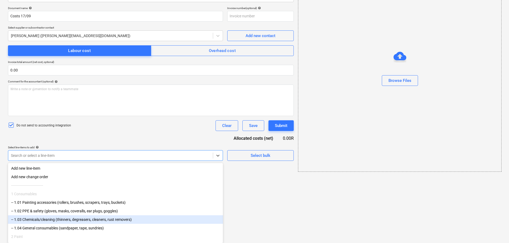
click at [26, 166] on body "Sales 1 Projects Contacts Company Inbox format_size keyboard_arrow_down help se…" at bounding box center [254, 45] width 509 height 243
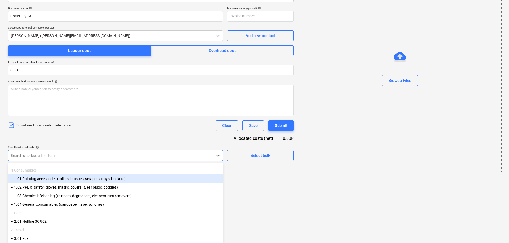
scroll to position [63, 0]
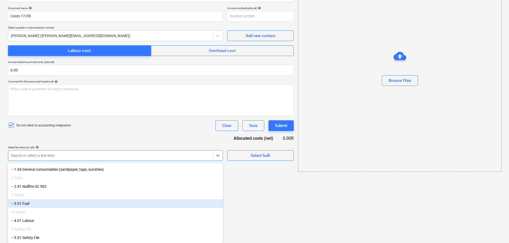
click at [56, 203] on div "-- 3.01 Fuel" at bounding box center [115, 203] width 215 height 9
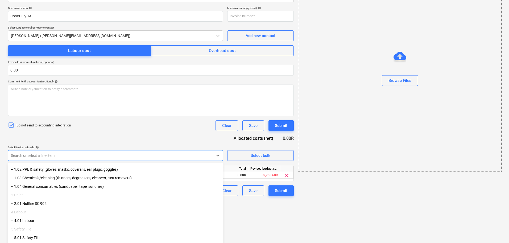
scroll to position [45, 0]
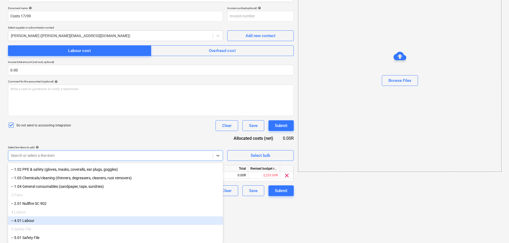
click at [41, 221] on div "-- 4.01 Labour" at bounding box center [115, 220] width 215 height 9
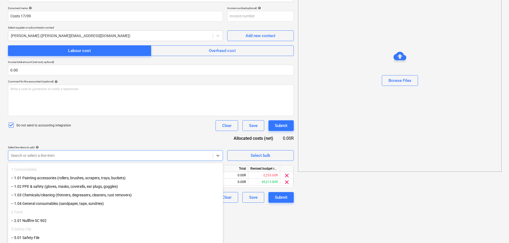
click at [251, 166] on html "Sales 1 Projects Contacts Company Inbox format_size keyboard_arrow_down help se…" at bounding box center [254, 45] width 509 height 243
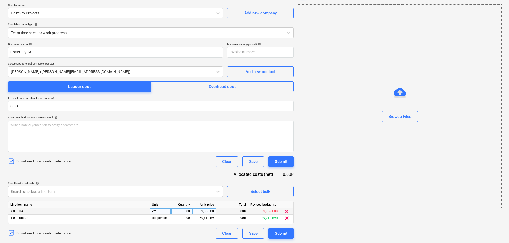
click at [186, 211] on div "0.00" at bounding box center [181, 211] width 17 height 7
type input "1"
click at [210, 208] on div "2,000.00" at bounding box center [204, 211] width 19 height 7
type input "366.6"
click at [211, 218] on div "60,613.89" at bounding box center [204, 217] width 19 height 7
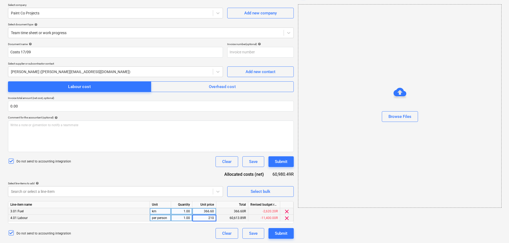
type input "2100"
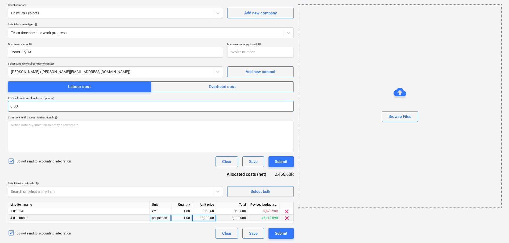
click at [18, 102] on input "0.00" at bounding box center [151, 106] width 286 height 11
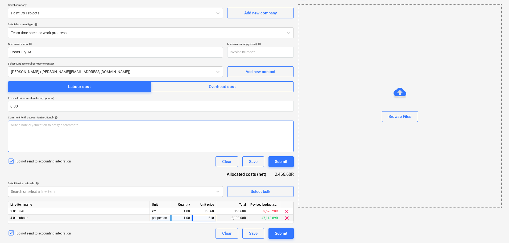
type input "2100"
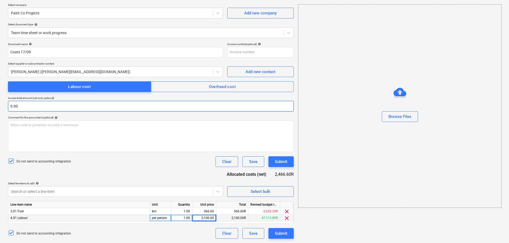
click at [124, 109] on input "0.00" at bounding box center [151, 106] width 286 height 11
click at [118, 107] on input "text" at bounding box center [151, 106] width 286 height 11
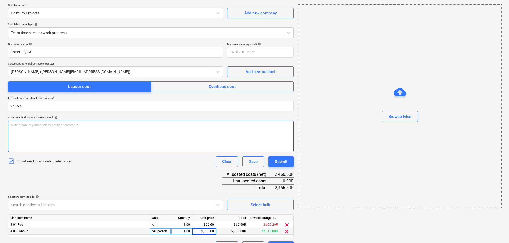
type input "2,466.60"
click at [119, 142] on div "Write a note or @mention to notify a teammate [PERSON_NAME]" at bounding box center [151, 135] width 286 height 31
click at [286, 163] on div "Submit" at bounding box center [281, 161] width 13 height 7
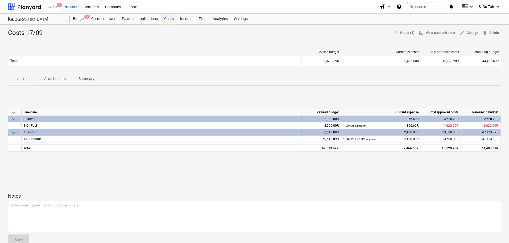
click at [173, 20] on div "Costs" at bounding box center [169, 19] width 16 height 11
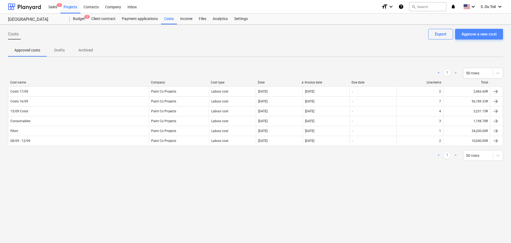
click at [467, 35] on div "Approve a new cost" at bounding box center [479, 34] width 35 height 7
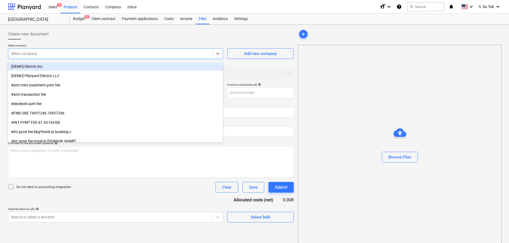
click at [119, 55] on div at bounding box center [110, 53] width 199 height 5
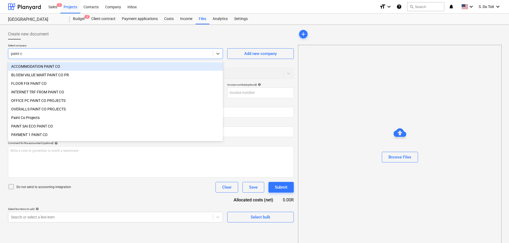
type input "paint co"
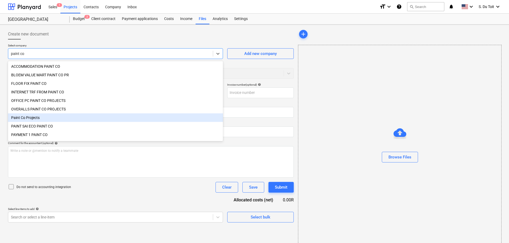
click at [87, 119] on div "Paint Co Projects" at bounding box center [115, 117] width 215 height 9
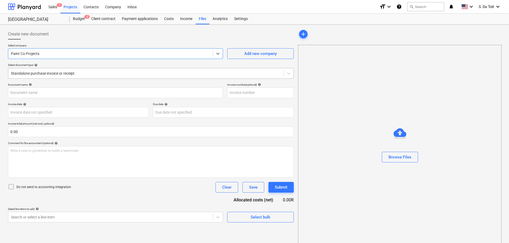
click at [71, 71] on div at bounding box center [146, 73] width 270 height 5
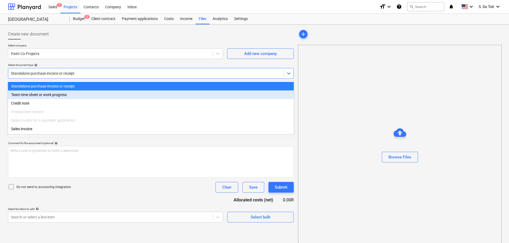
click at [72, 94] on div "Team time sheet or work progress" at bounding box center [151, 94] width 286 height 9
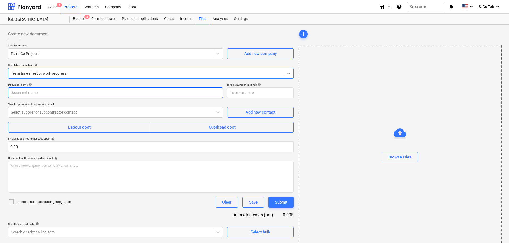
click at [71, 94] on input "text" at bounding box center [115, 92] width 215 height 11
click at [71, 89] on input "text" at bounding box center [115, 92] width 215 height 11
type input "Costs 18/09"
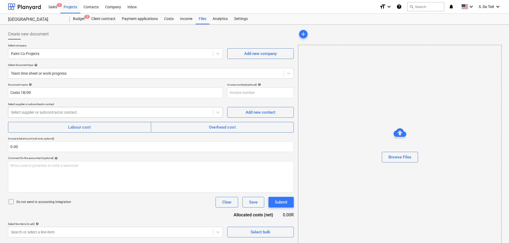
click at [63, 114] on div at bounding box center [110, 111] width 199 height 5
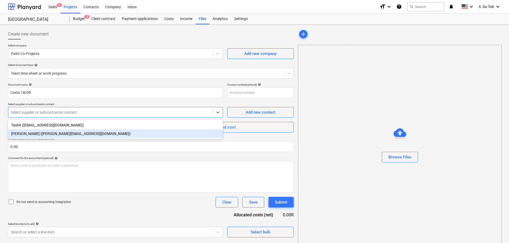
click at [58, 132] on div "[PERSON_NAME] ([PERSON_NAME][EMAIL_ADDRESS][DOMAIN_NAME])" at bounding box center [115, 133] width 215 height 9
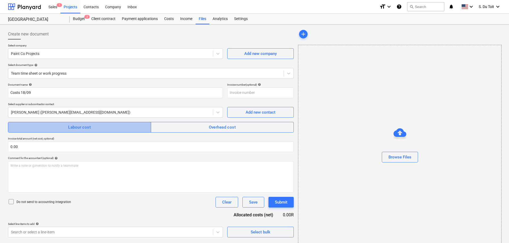
click at [67, 130] on span "Labour cost" at bounding box center [80, 127] width 132 height 7
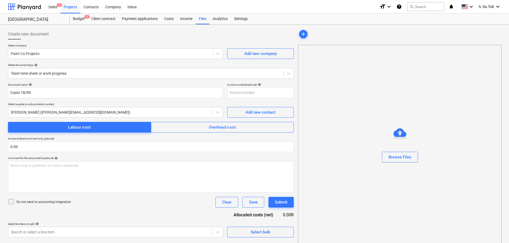
click at [26, 203] on p "Do not send to accounting integration" at bounding box center [44, 201] width 55 height 5
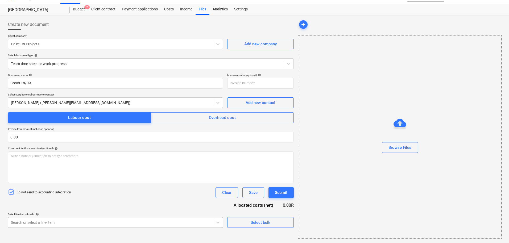
scroll to position [76, 0]
click at [40, 223] on body "Sales 1 Projects Contacts Company Inbox format_size keyboard_arrow_down help se…" at bounding box center [254, 111] width 509 height 243
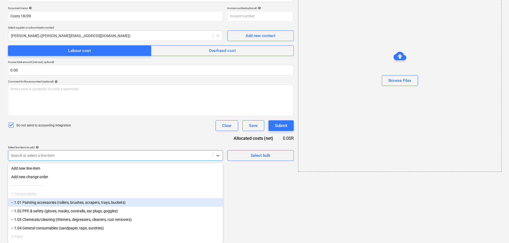
scroll to position [53, 0]
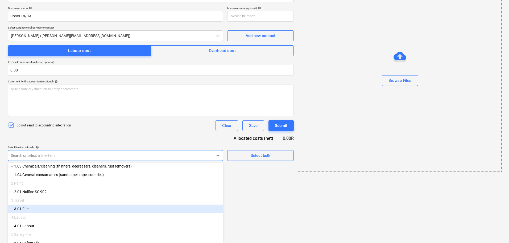
click at [99, 211] on div "-- 3.01 Fuel" at bounding box center [115, 208] width 215 height 9
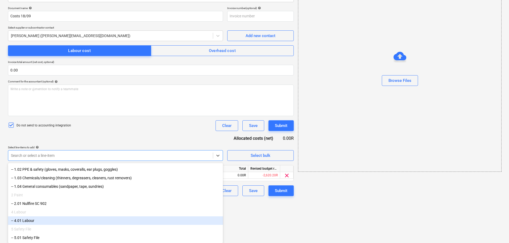
click at [81, 215] on div "4 Labour" at bounding box center [115, 211] width 215 height 9
click at [83, 219] on div "-- 4.01 Labour" at bounding box center [115, 220] width 215 height 9
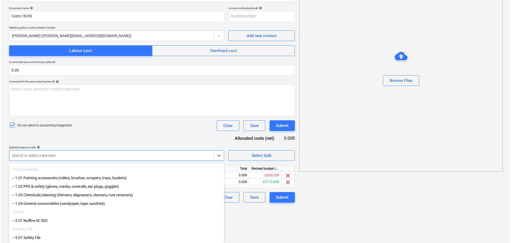
scroll to position [40, 0]
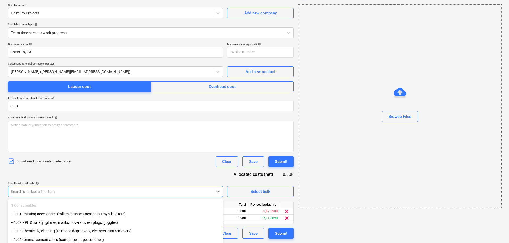
click at [262, 202] on html "Sales 1 Projects Contacts Company Inbox format_size keyboard_arrow_down help se…" at bounding box center [254, 81] width 509 height 243
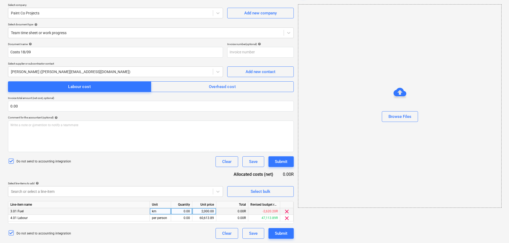
click at [179, 210] on div "0.00" at bounding box center [181, 211] width 17 height 7
type input "1"
click at [208, 209] on div "2,000.00" at bounding box center [204, 211] width 19 height 7
type input "366.6"
click at [210, 218] on div "60,613.89" at bounding box center [204, 217] width 19 height 7
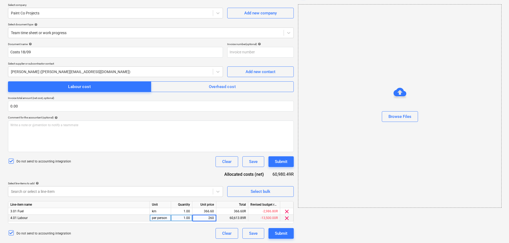
type input "2600"
click at [186, 175] on div "Document name help Costs 18/09 Invoice number (optional) help Select supplier o…" at bounding box center [151, 140] width 286 height 196
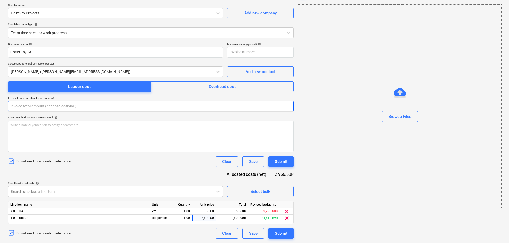
click at [36, 106] on input "text" at bounding box center [151, 106] width 286 height 11
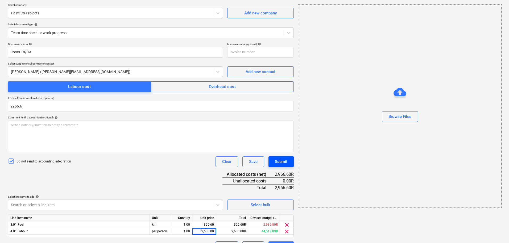
type input "2,966.60"
click at [280, 162] on div "Submit" at bounding box center [281, 161] width 13 height 7
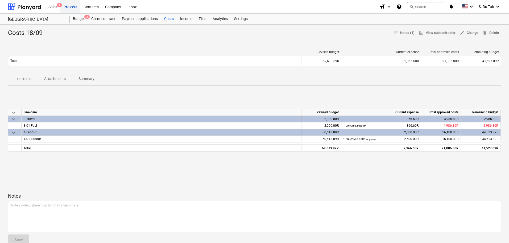
click at [72, 8] on div "Projects" at bounding box center [70, 7] width 20 height 14
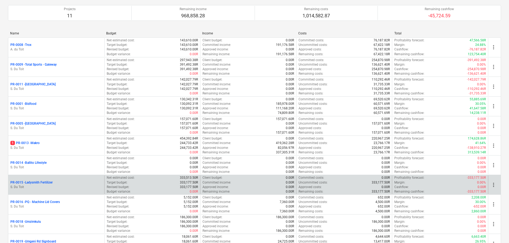
scroll to position [102, 0]
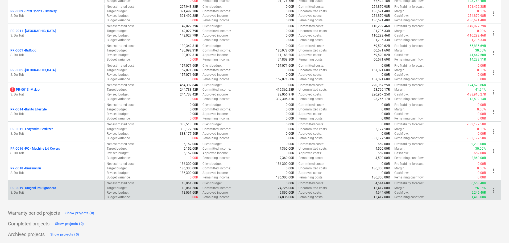
click at [36, 187] on p "PR-0019 - Umgeni Rd Signboard" at bounding box center [33, 188] width 46 height 5
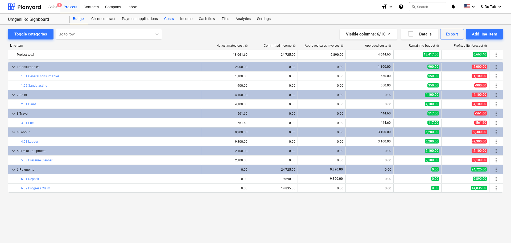
click at [167, 20] on div "Costs" at bounding box center [169, 19] width 16 height 11
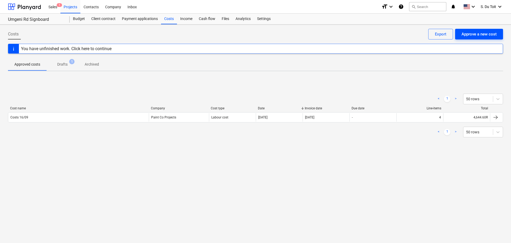
click at [462, 32] on div "Approve a new cost" at bounding box center [479, 34] width 35 height 7
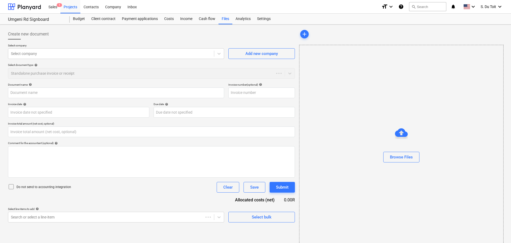
type input "0.00"
click at [61, 53] on div at bounding box center [110, 53] width 199 height 5
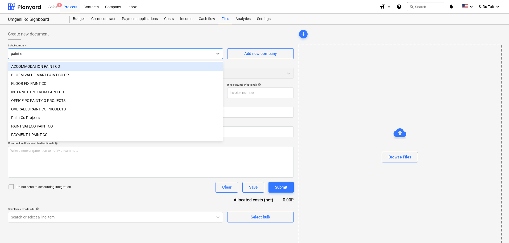
type input "paint co"
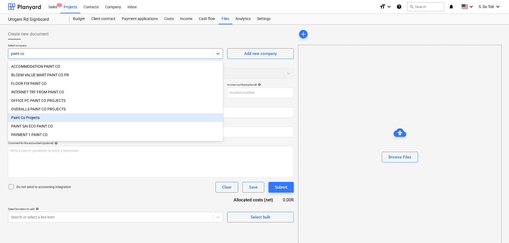
click at [38, 117] on div "Paint Co Projects" at bounding box center [115, 117] width 215 height 9
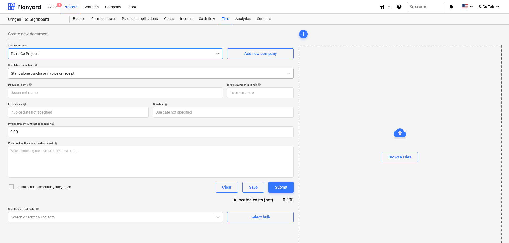
click at [36, 72] on div at bounding box center [146, 73] width 270 height 5
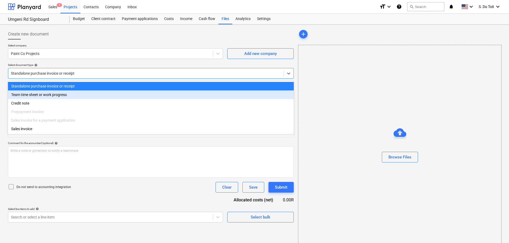
click at [38, 94] on div "Team time sheet or work progress" at bounding box center [151, 94] width 286 height 9
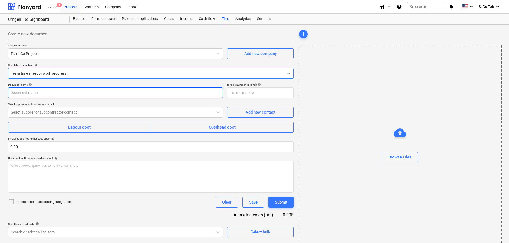
click at [35, 94] on input "text" at bounding box center [115, 92] width 215 height 11
type input "Costs 17/09"
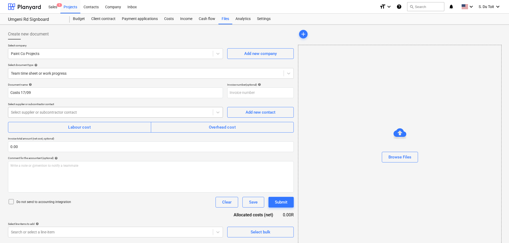
click at [35, 115] on div "Select supplier or subcontractor contact" at bounding box center [115, 112] width 215 height 11
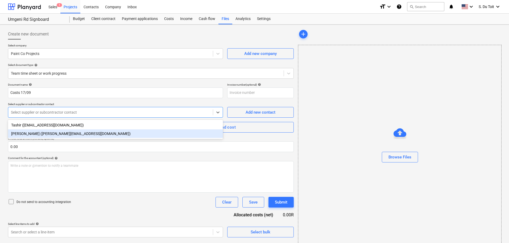
click at [40, 134] on div "[PERSON_NAME] ([PERSON_NAME][EMAIL_ADDRESS][DOMAIN_NAME])" at bounding box center [115, 133] width 215 height 9
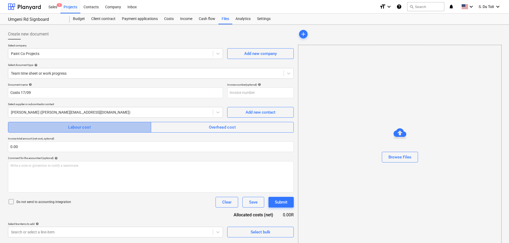
click at [50, 122] on button "Labour cost" at bounding box center [79, 127] width 143 height 11
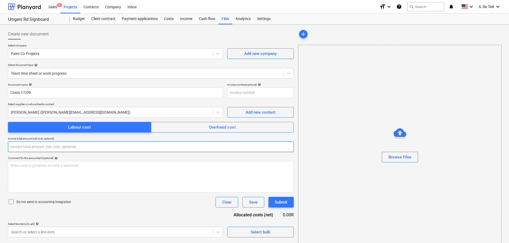
click at [50, 151] on input "text" at bounding box center [151, 146] width 286 height 11
type input "0.00"
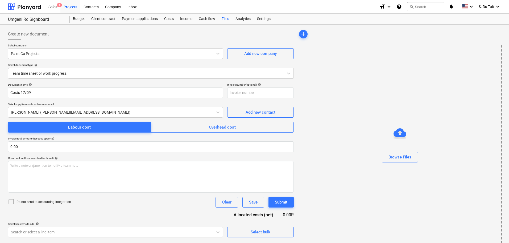
click at [36, 199] on div "Do not send to accounting integration" at bounding box center [39, 201] width 63 height 7
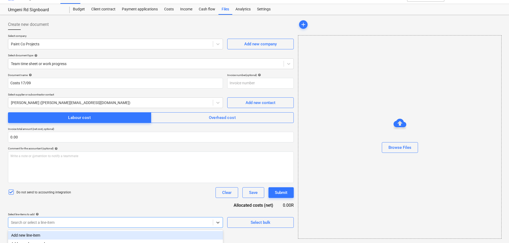
scroll to position [76, 0]
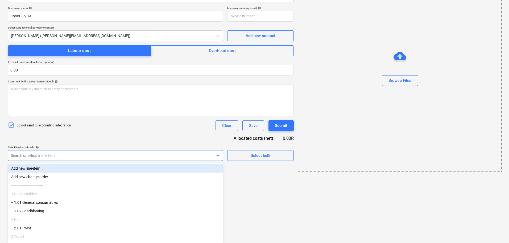
click at [43, 166] on body "Sales 1 Projects Contacts Company Inbox format_size keyboard_arrow_down help se…" at bounding box center [254, 45] width 509 height 243
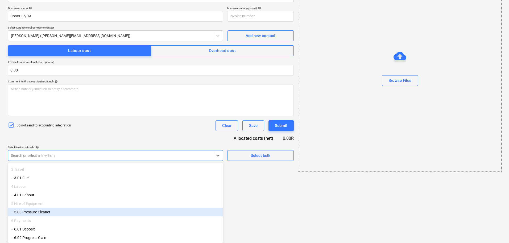
scroll to position [0, 0]
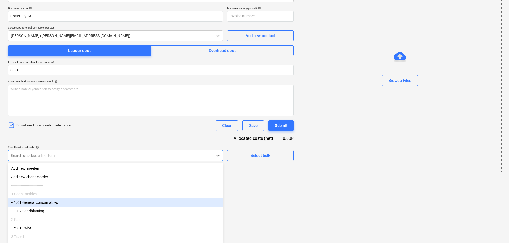
click at [72, 204] on div "-- 1.01 General consumables" at bounding box center [115, 202] width 215 height 9
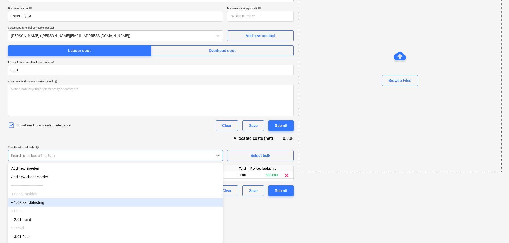
click at [72, 206] on div "-- 1.02 Sandblasting" at bounding box center [115, 202] width 215 height 9
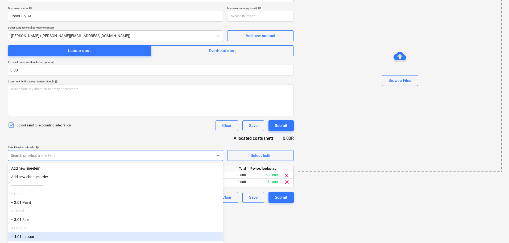
scroll to position [45, 0]
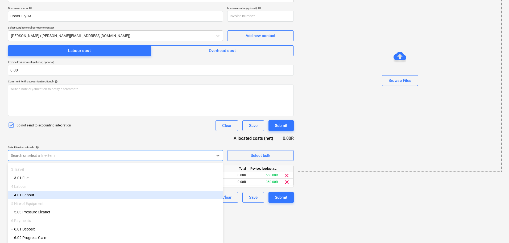
click at [59, 193] on div "-- 4.01 Labour" at bounding box center [115, 194] width 215 height 9
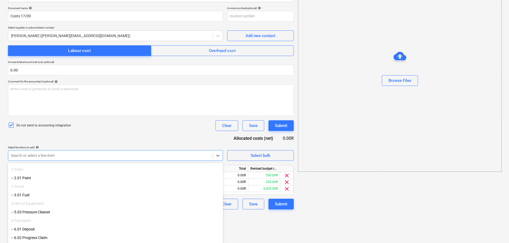
scroll to position [28, 0]
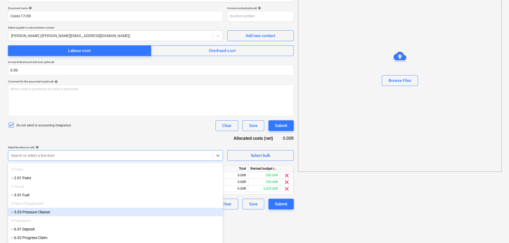
click at [60, 212] on div "-- 5.03 Pressure Cleaner" at bounding box center [115, 211] width 215 height 9
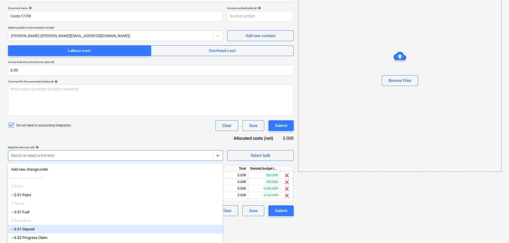
scroll to position [0, 0]
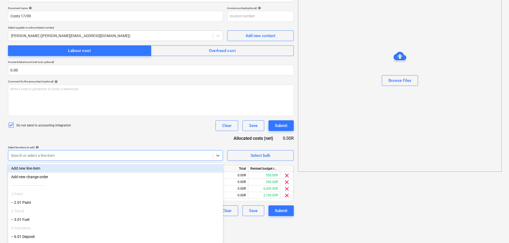
click at [206, 140] on div "Document name help Costs 17/09 Invoice number (optional) help Select supplier o…" at bounding box center [151, 110] width 286 height 209
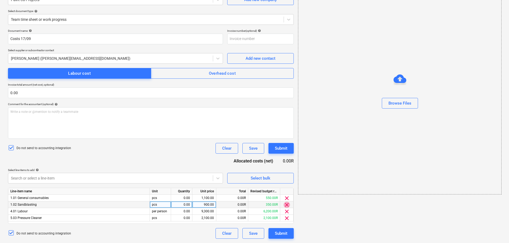
click at [288, 206] on span "clear" at bounding box center [287, 204] width 6 height 6
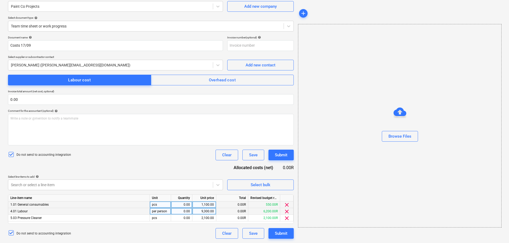
click at [181, 203] on div "0.00" at bounding box center [181, 204] width 17 height 7
type input "1"
click at [209, 202] on div "1,100.00" at bounding box center [204, 204] width 19 height 7
type input "512.66"
click at [207, 212] on div "9,300.00" at bounding box center [204, 211] width 19 height 7
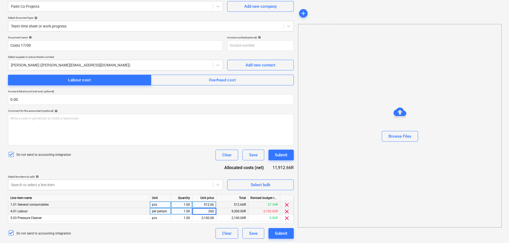
type input "2600"
type input "1500"
click at [55, 186] on div at bounding box center [110, 184] width 199 height 5
click at [56, 184] on body "Sales 1 Projects Contacts Company Inbox format_size keyboard_arrow_down help se…" at bounding box center [254, 74] width 509 height 243
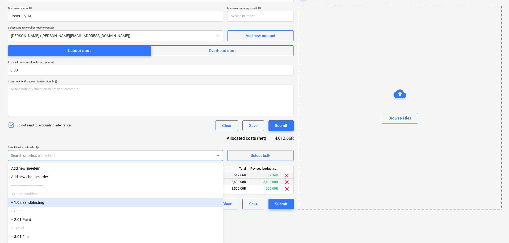
scroll to position [28, 0]
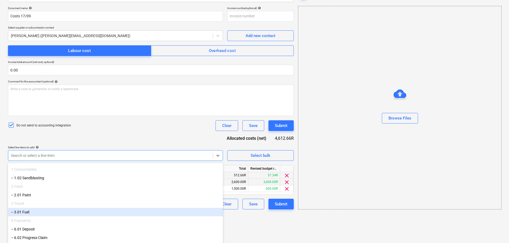
click at [24, 214] on div "-- 3.01 Fuel" at bounding box center [115, 211] width 215 height 9
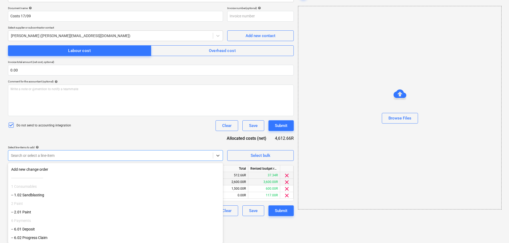
click at [241, 166] on html "Sales 1 Projects Contacts Company Inbox format_size keyboard_arrow_down help se…" at bounding box center [254, 45] width 509 height 243
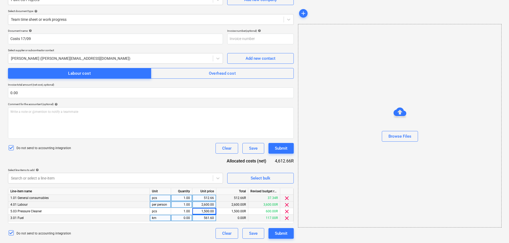
click at [207, 219] on div "561.60" at bounding box center [204, 217] width 19 height 7
type input "1"
click at [183, 218] on div "0.00" at bounding box center [181, 217] width 17 height 7
type input "1"
click at [225, 217] on div "0.00R" at bounding box center [232, 217] width 32 height 7
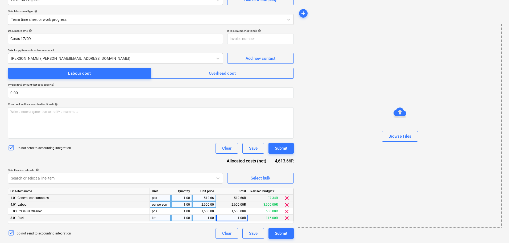
click at [210, 217] on div "1.00" at bounding box center [204, 217] width 19 height 7
type input "260"
click at [176, 158] on div "Document name help Costs 17/09 Invoice number (optional) help Select supplier o…" at bounding box center [151, 133] width 286 height 209
click at [285, 148] on div "Submit" at bounding box center [281, 148] width 13 height 7
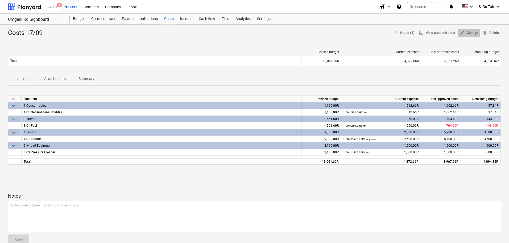
click at [469, 35] on span "edit Change" at bounding box center [469, 33] width 18 height 6
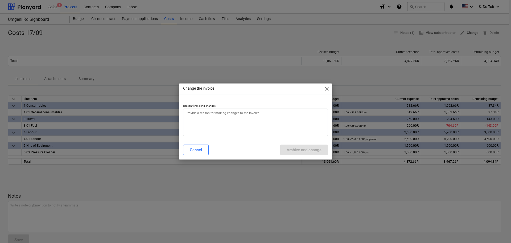
type textarea "x"
click at [248, 128] on textarea at bounding box center [255, 121] width 145 height 27
type textarea "1"
type textarea "x"
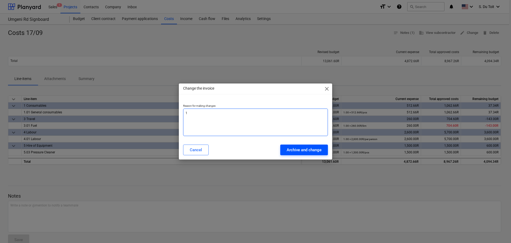
type textarea "1"
click at [294, 147] on div "Archive and change" at bounding box center [304, 149] width 35 height 7
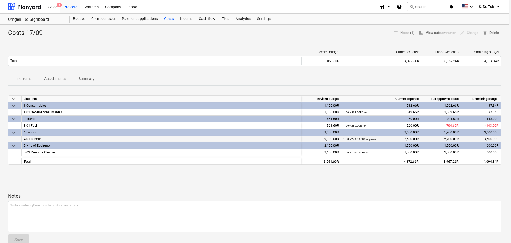
type textarea "x"
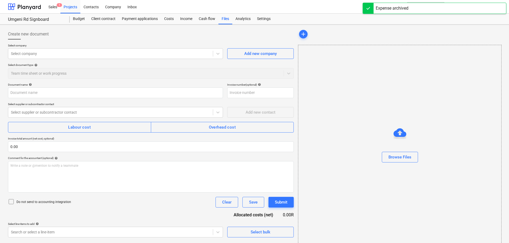
type input "Costs 17/09"
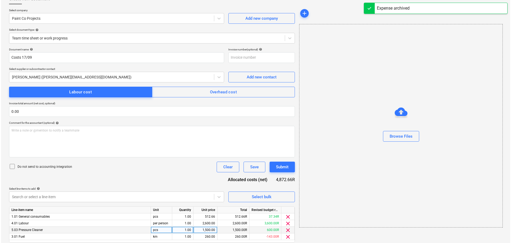
scroll to position [54, 0]
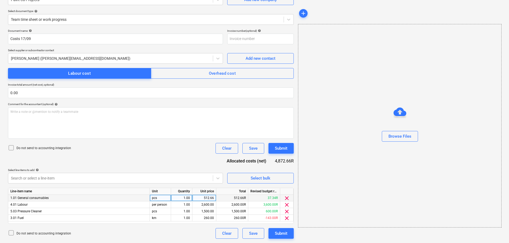
click at [211, 198] on div "512.66" at bounding box center [204, 197] width 19 height 7
type input "1052.66"
click at [185, 149] on div "Do not send to accounting integration Clear Save Submit" at bounding box center [151, 148] width 286 height 11
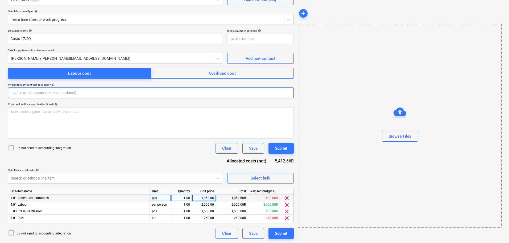
click at [30, 93] on input "text" at bounding box center [151, 92] width 286 height 11
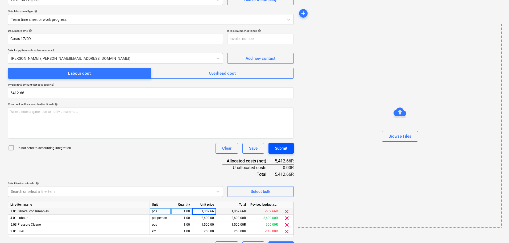
type input "5,412.66"
click at [290, 150] on button "Submit" at bounding box center [281, 148] width 25 height 11
